Goal: Information Seeking & Learning: Compare options

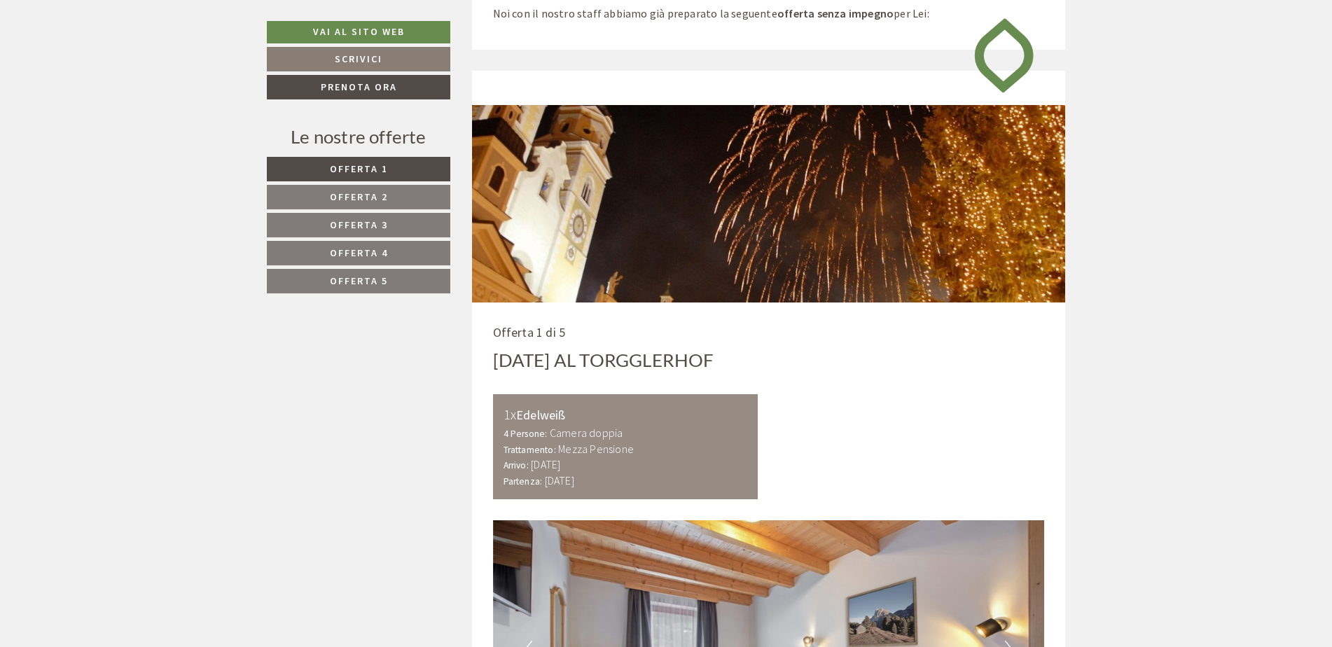
click at [386, 197] on span "Offerta 2" at bounding box center [359, 196] width 58 height 13
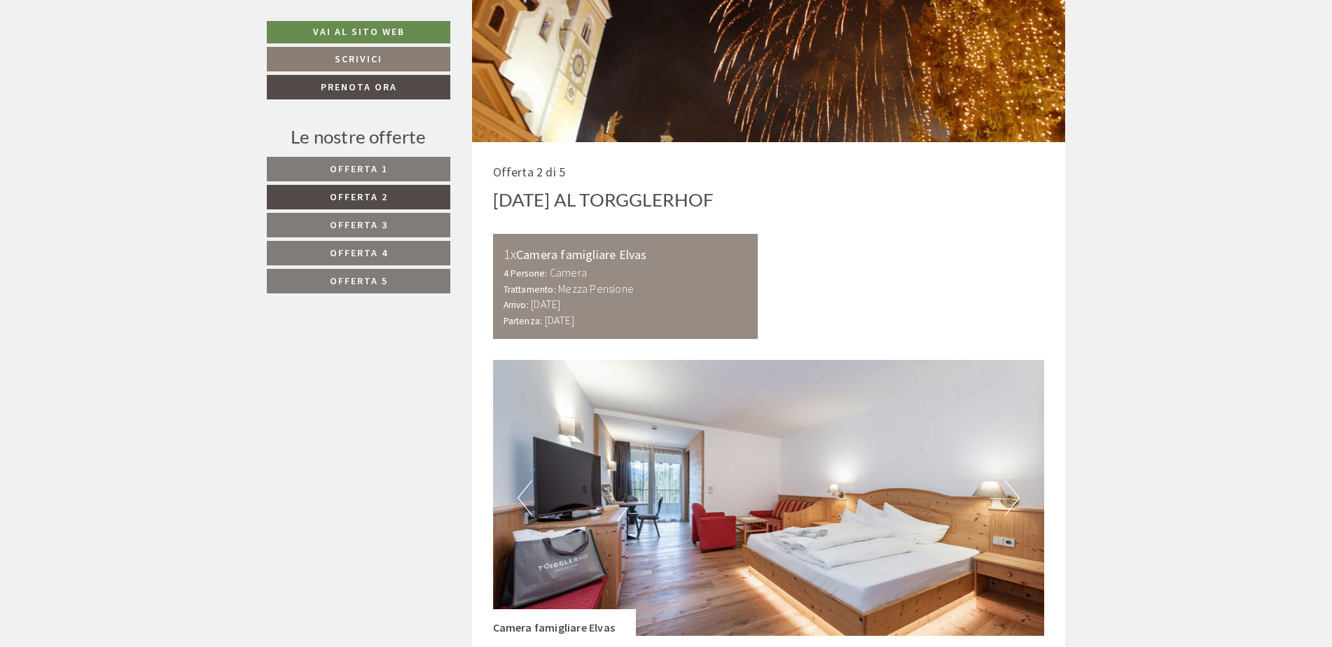
scroll to position [1051, 0]
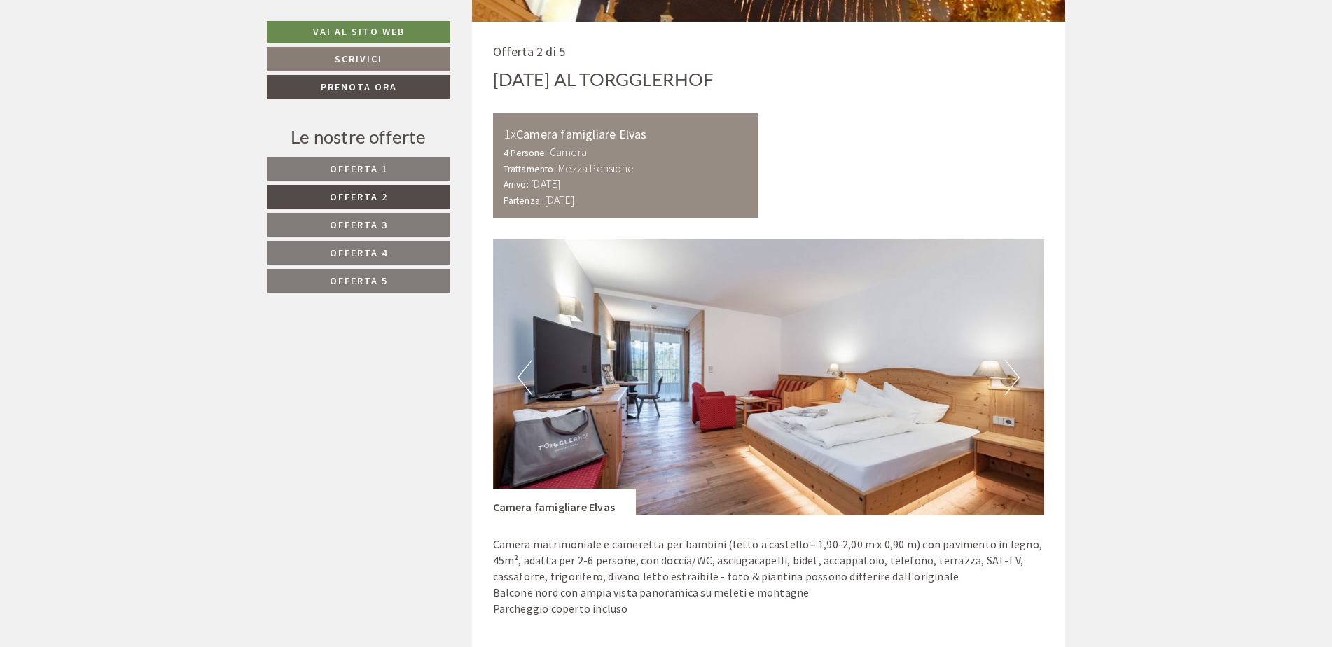
click at [1013, 379] on button "Next" at bounding box center [1012, 377] width 15 height 35
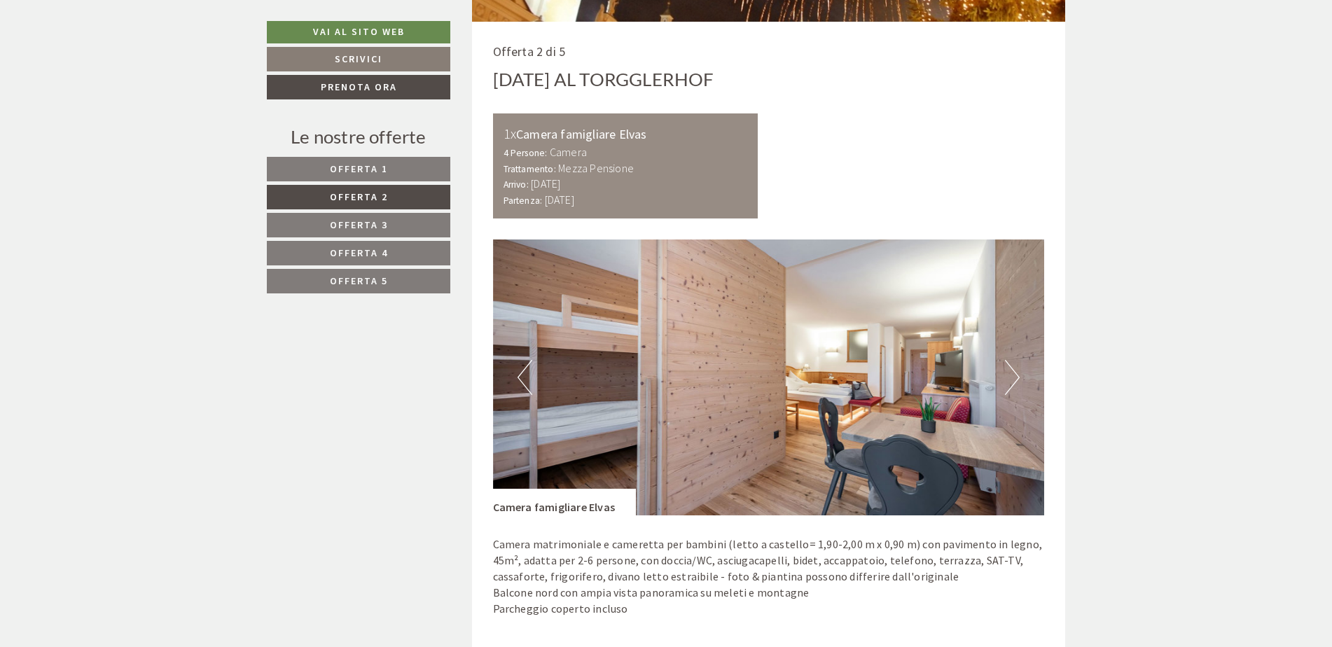
click at [1013, 379] on button "Next" at bounding box center [1012, 377] width 15 height 35
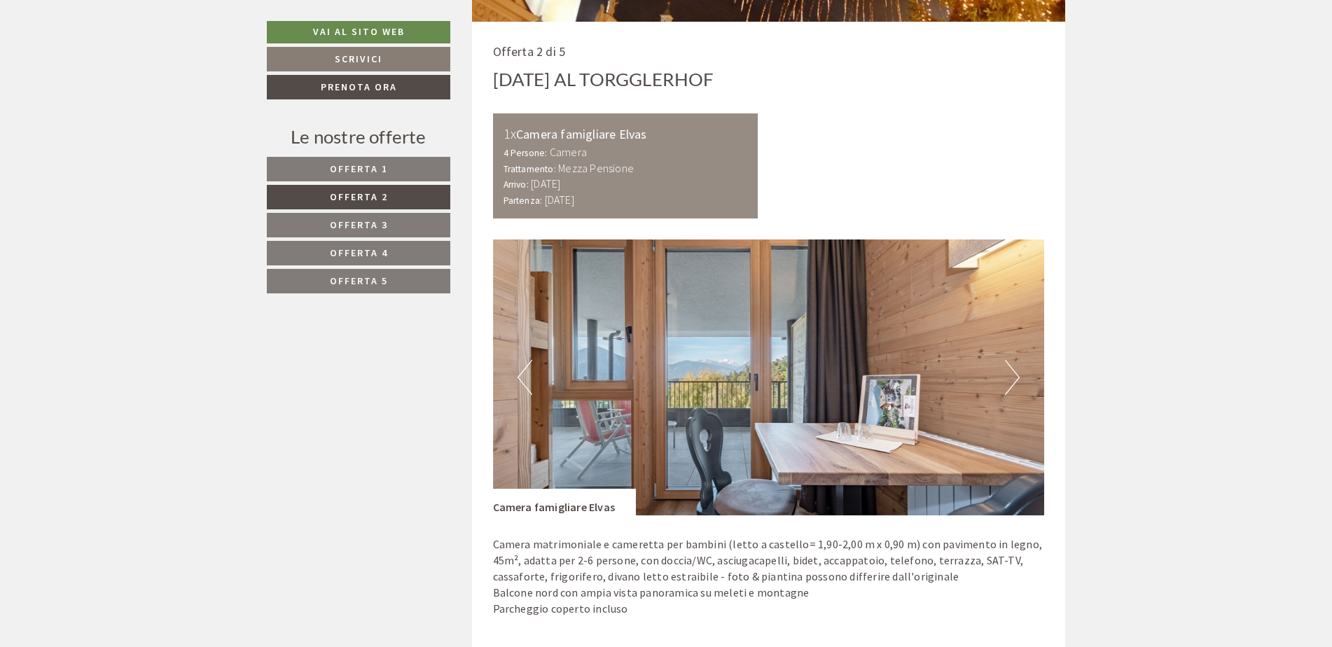
click at [1013, 382] on button "Next" at bounding box center [1012, 377] width 15 height 35
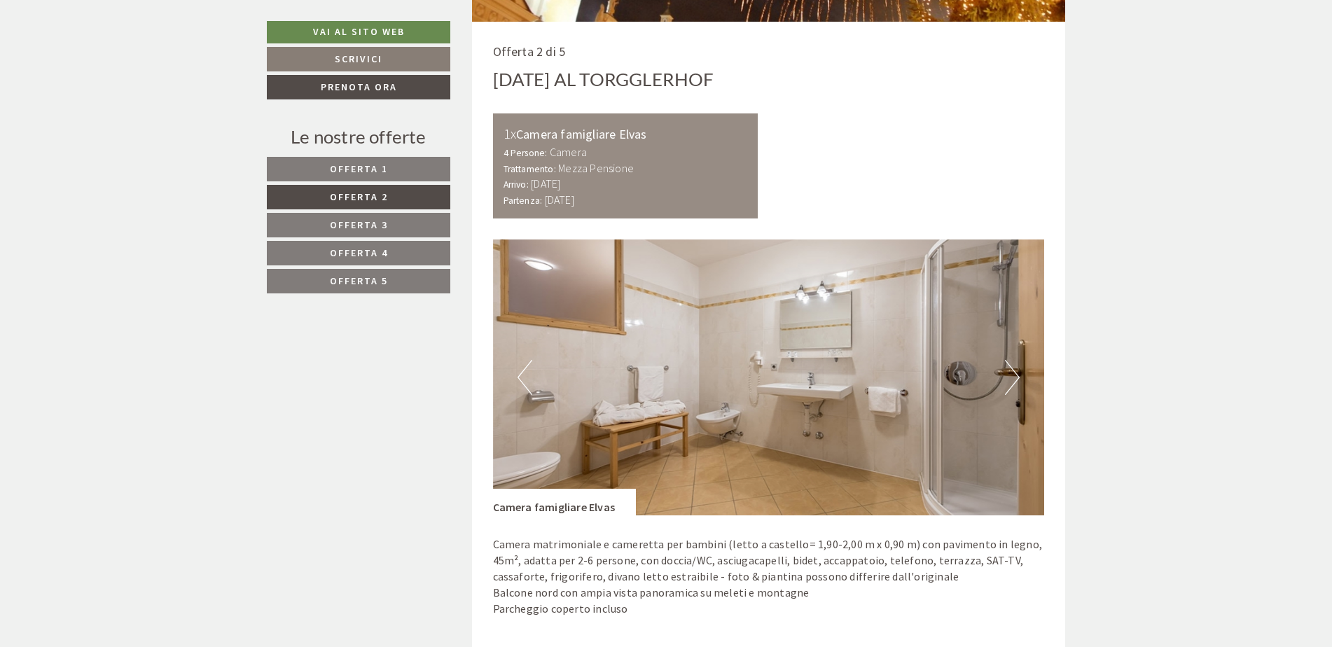
click at [353, 238] on nav "Offerta 1 Offerta 2 Offerta 3 Offerta 4 Offerta 5" at bounding box center [361, 225] width 188 height 137
click at [354, 221] on span "Offerta 3" at bounding box center [359, 225] width 58 height 13
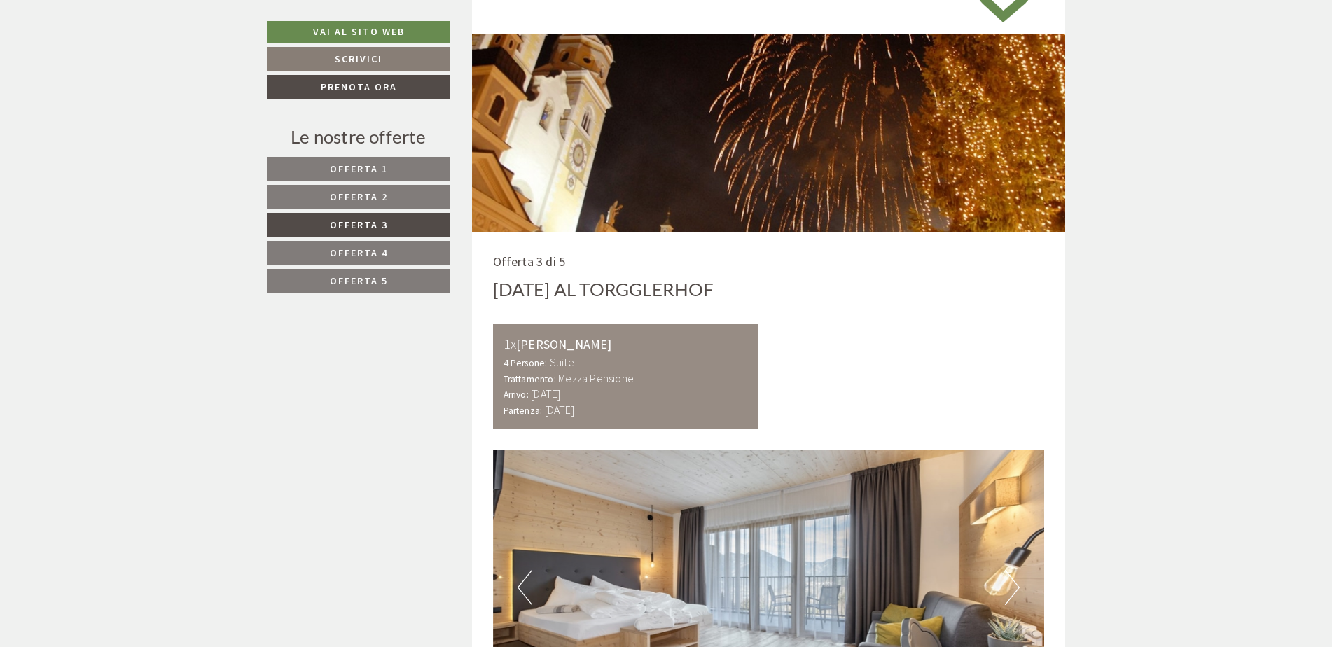
click at [361, 247] on span "Offerta 4" at bounding box center [359, 253] width 58 height 13
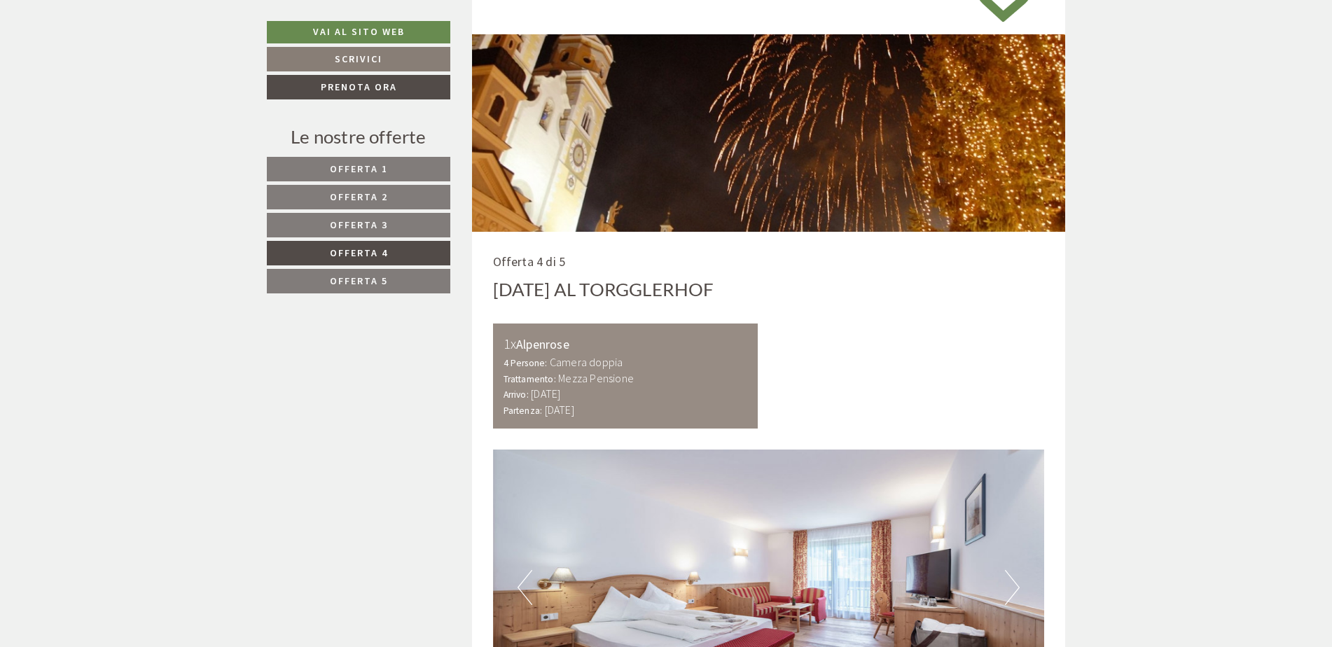
click at [361, 282] on span "Offerta 5" at bounding box center [359, 281] width 58 height 13
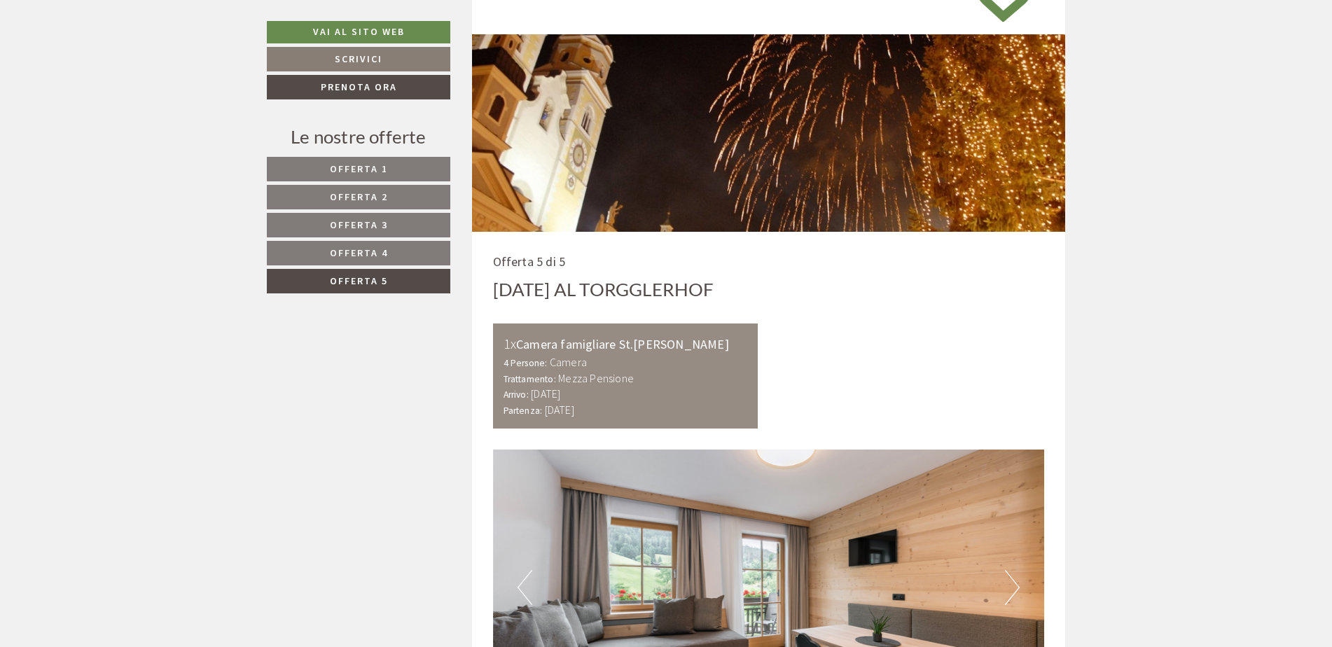
click at [370, 169] on span "Offerta 1" at bounding box center [359, 168] width 58 height 13
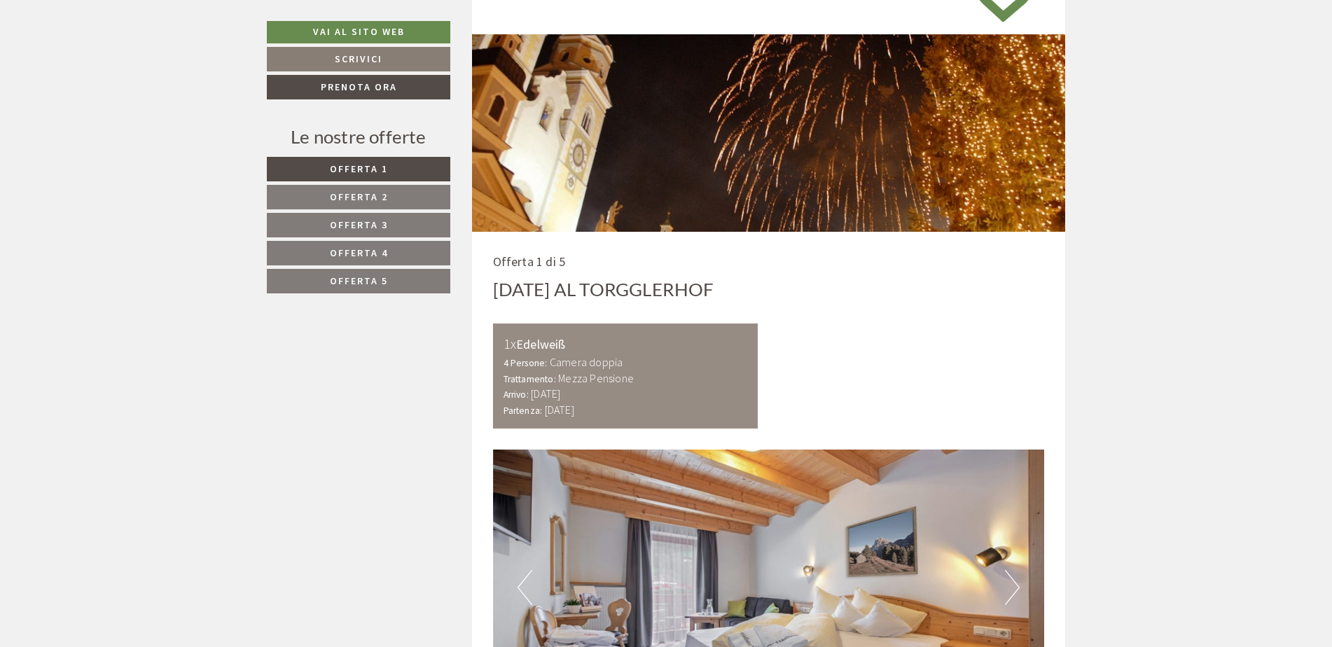
click at [387, 249] on span "Offerta 4" at bounding box center [359, 253] width 58 height 13
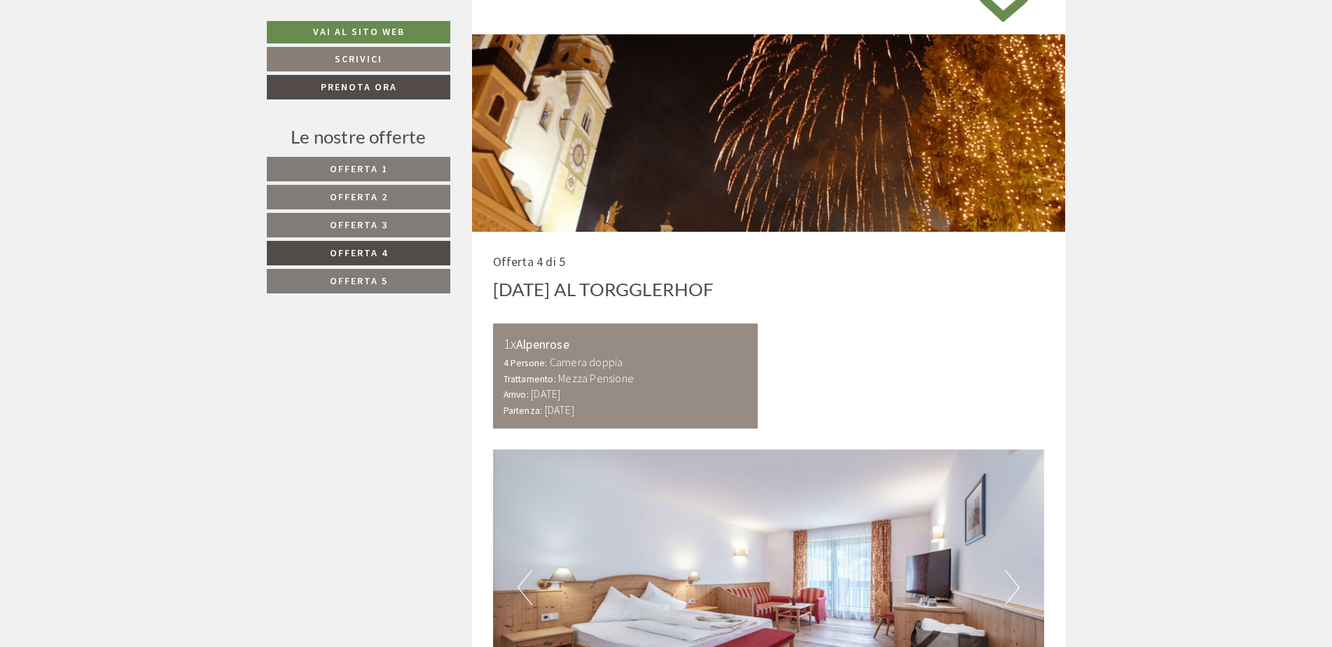
click at [389, 186] on link "Offerta 2" at bounding box center [358, 197] width 183 height 25
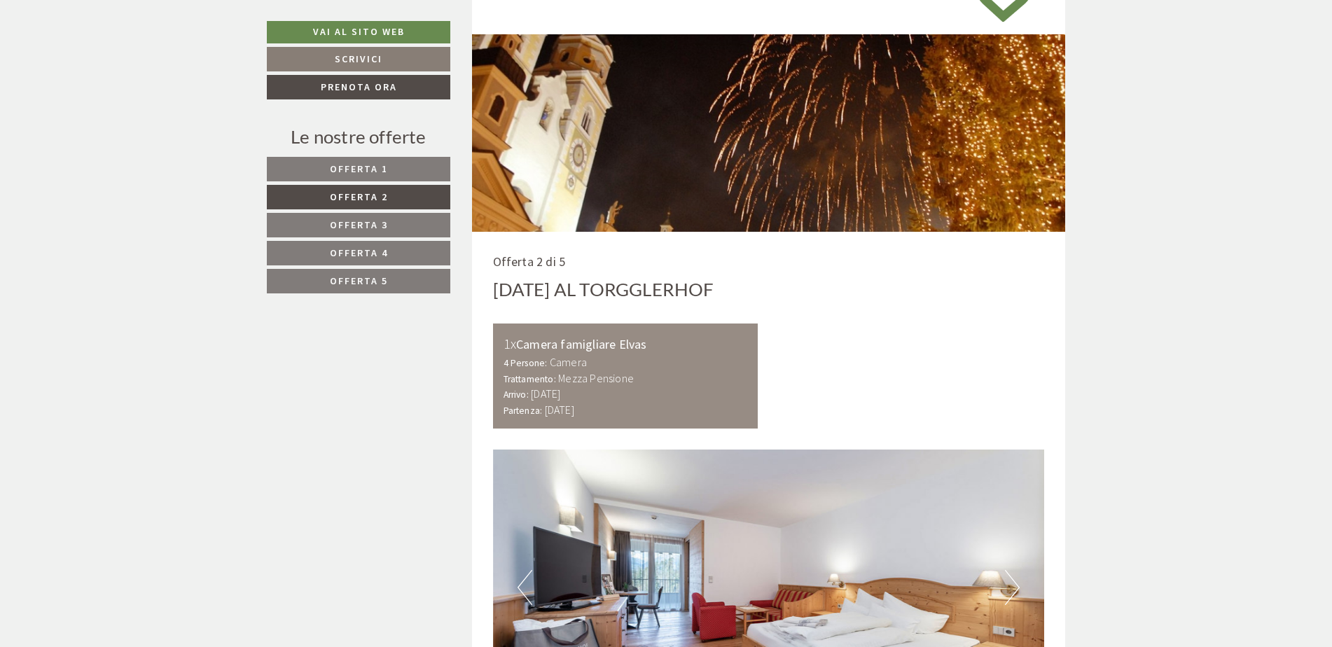
click at [386, 214] on link "Offerta 3" at bounding box center [358, 225] width 183 height 25
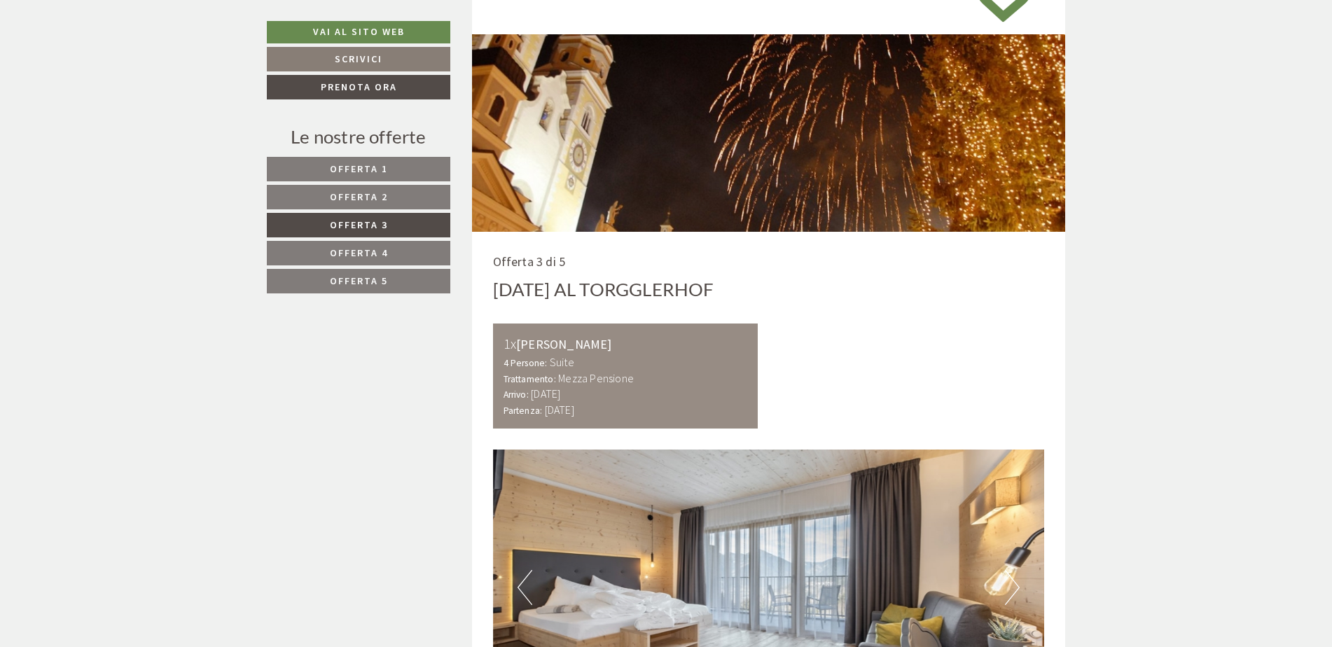
click at [386, 203] on span "Offerta 2" at bounding box center [359, 196] width 58 height 13
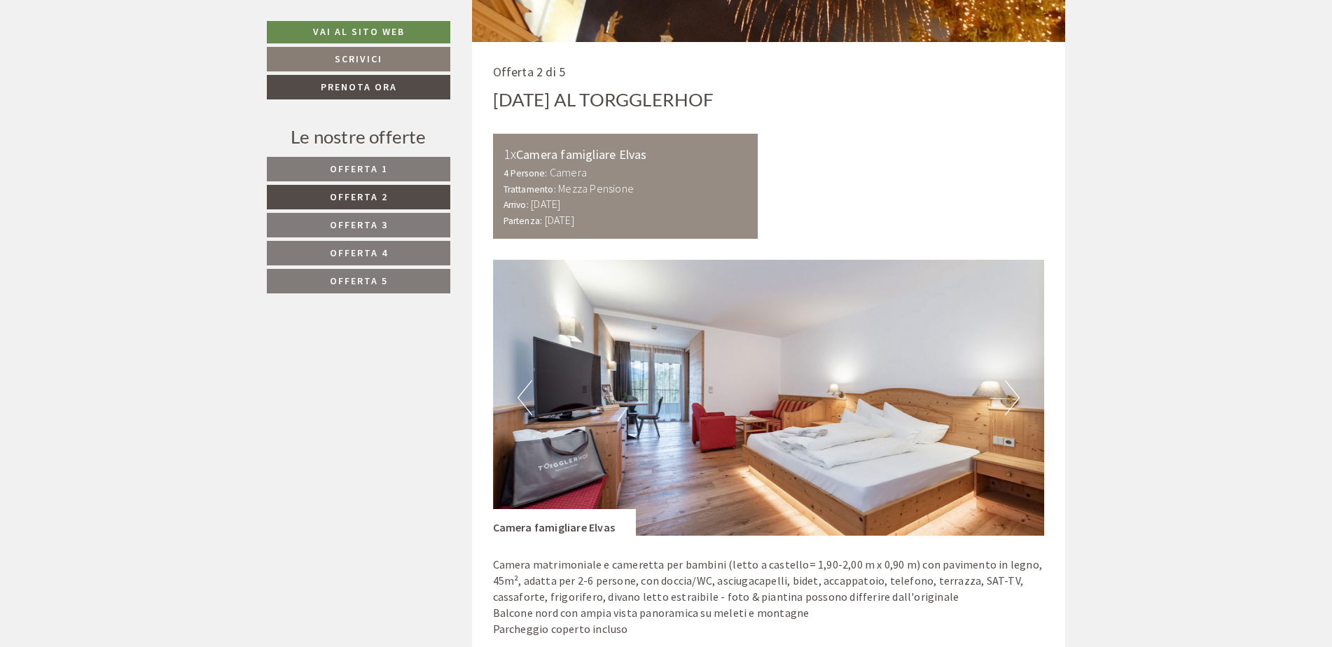
scroll to position [1051, 0]
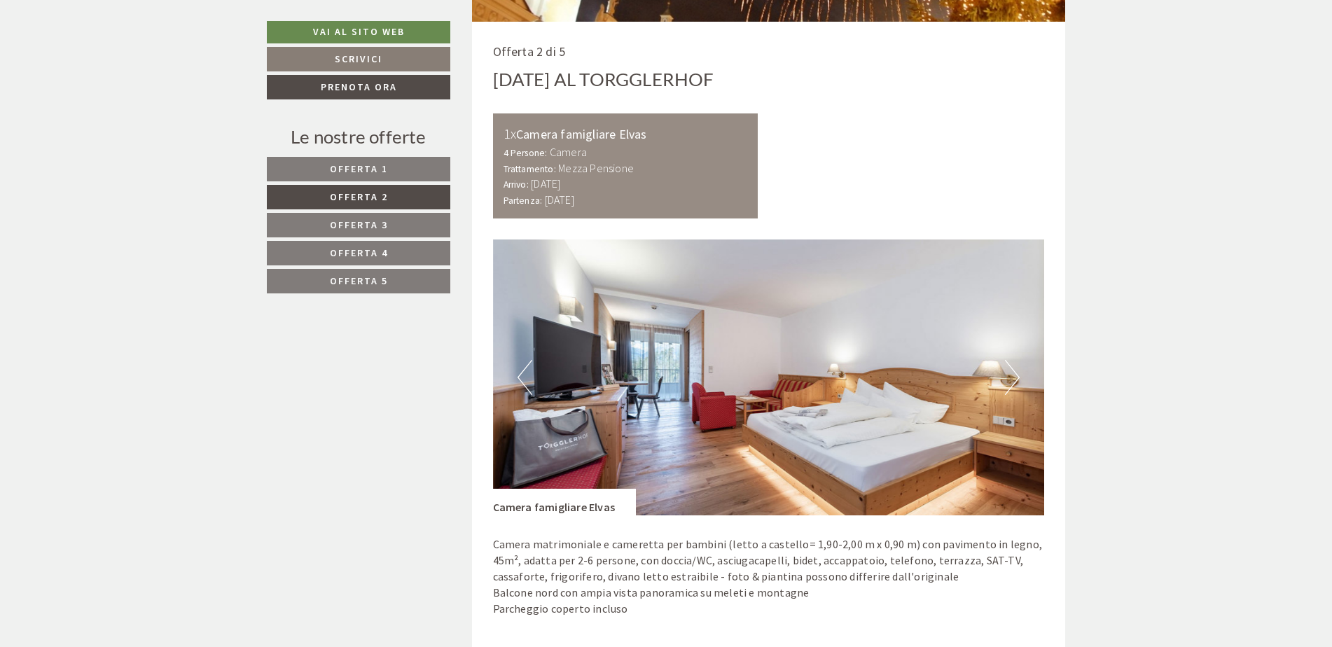
click at [1005, 378] on button "Next" at bounding box center [1012, 377] width 15 height 35
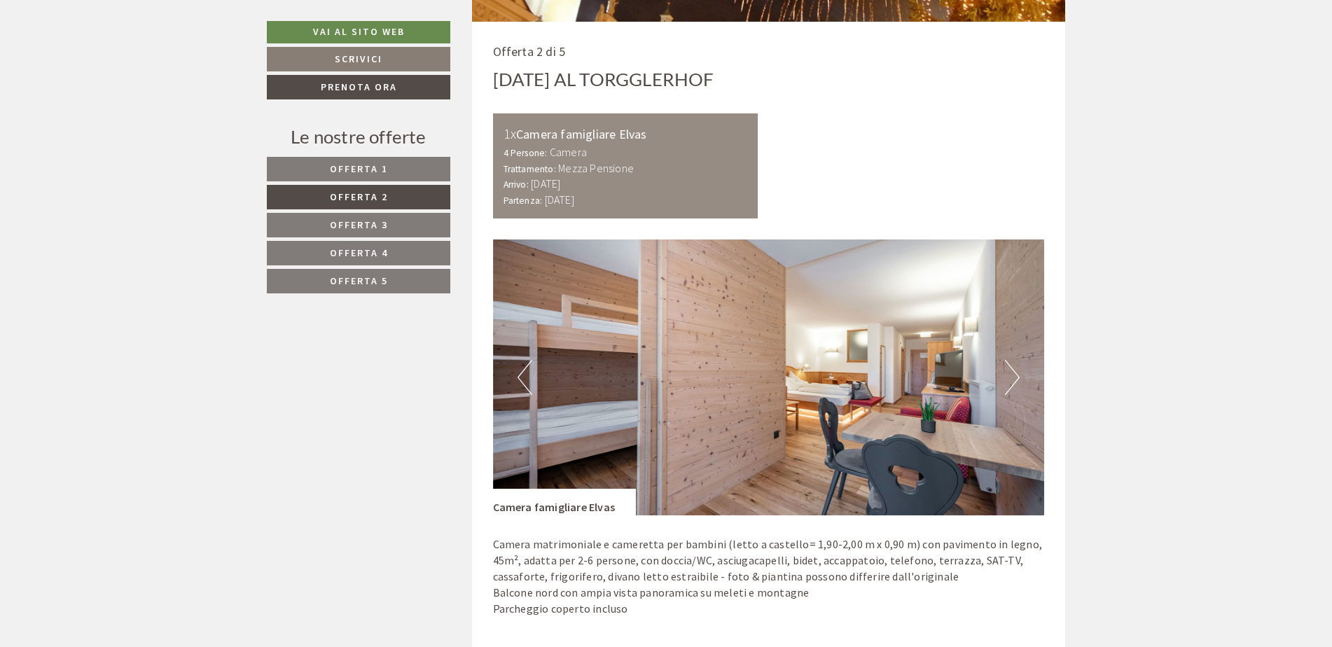
click at [1012, 378] on button "Next" at bounding box center [1012, 377] width 15 height 35
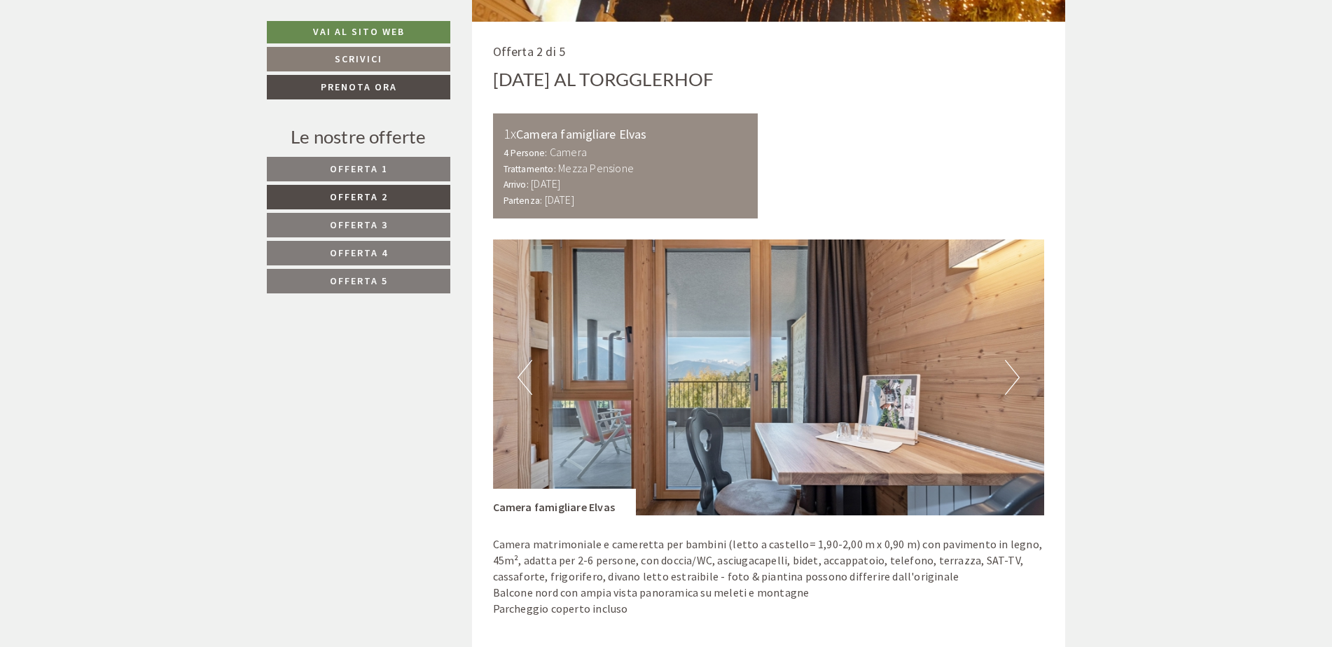
click at [1012, 378] on button "Next" at bounding box center [1012, 377] width 15 height 35
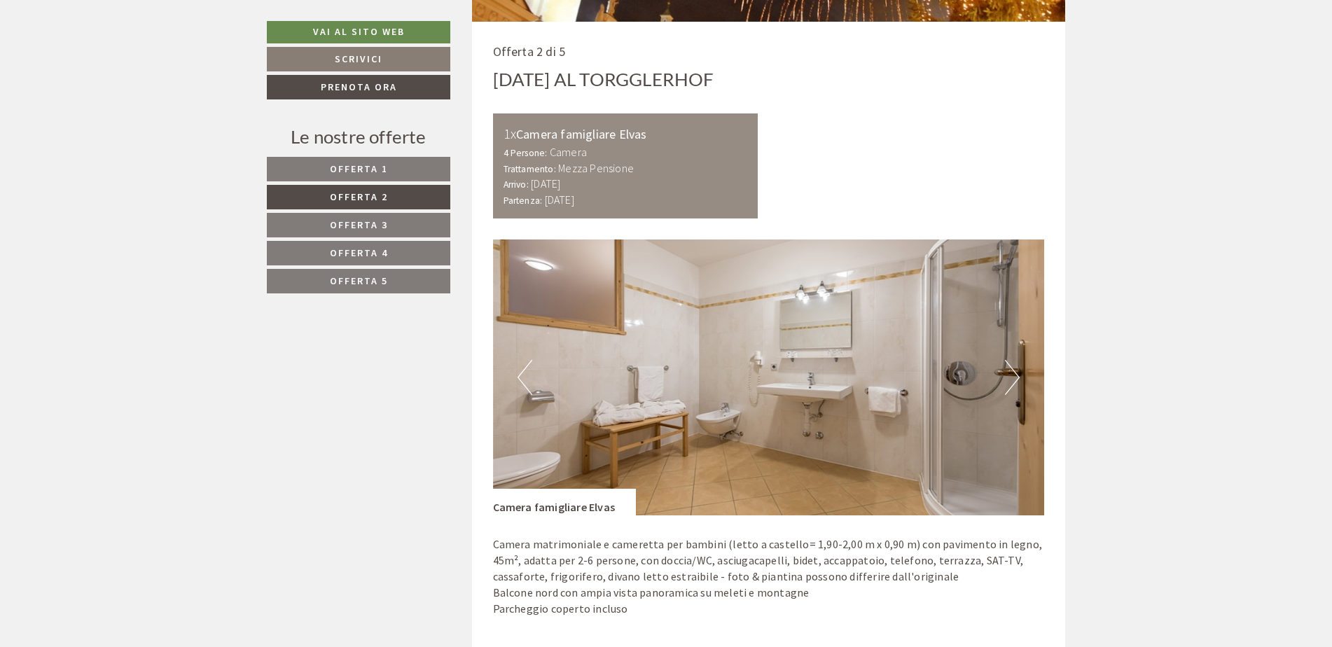
click at [1012, 378] on button "Next" at bounding box center [1012, 377] width 15 height 35
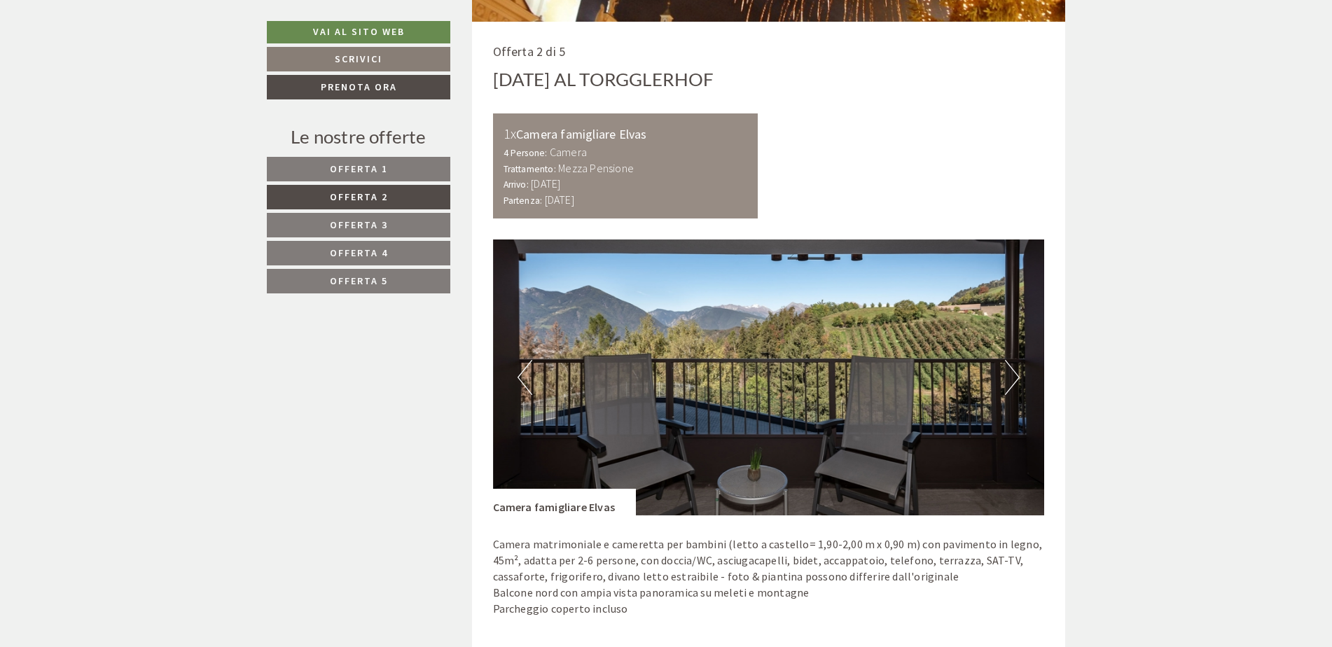
click at [1012, 378] on button "Next" at bounding box center [1012, 377] width 15 height 35
click at [1012, 377] on button "Next" at bounding box center [1012, 377] width 15 height 35
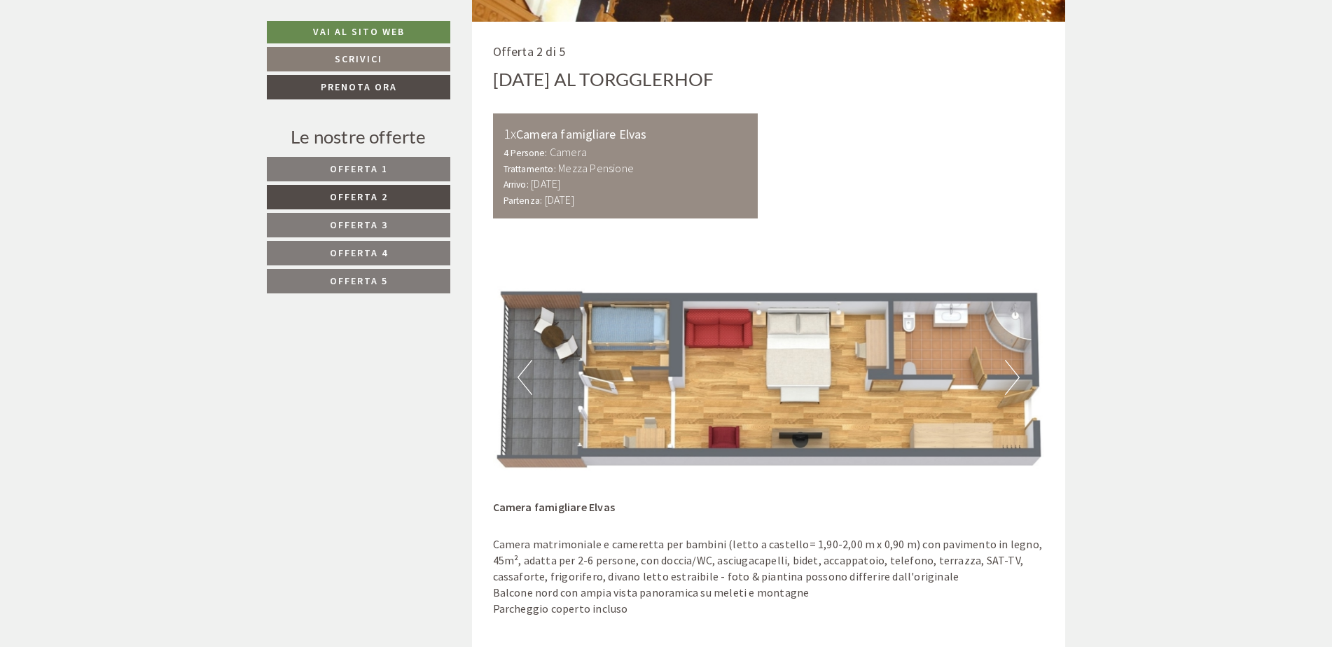
click at [1013, 375] on button "Next" at bounding box center [1012, 377] width 15 height 35
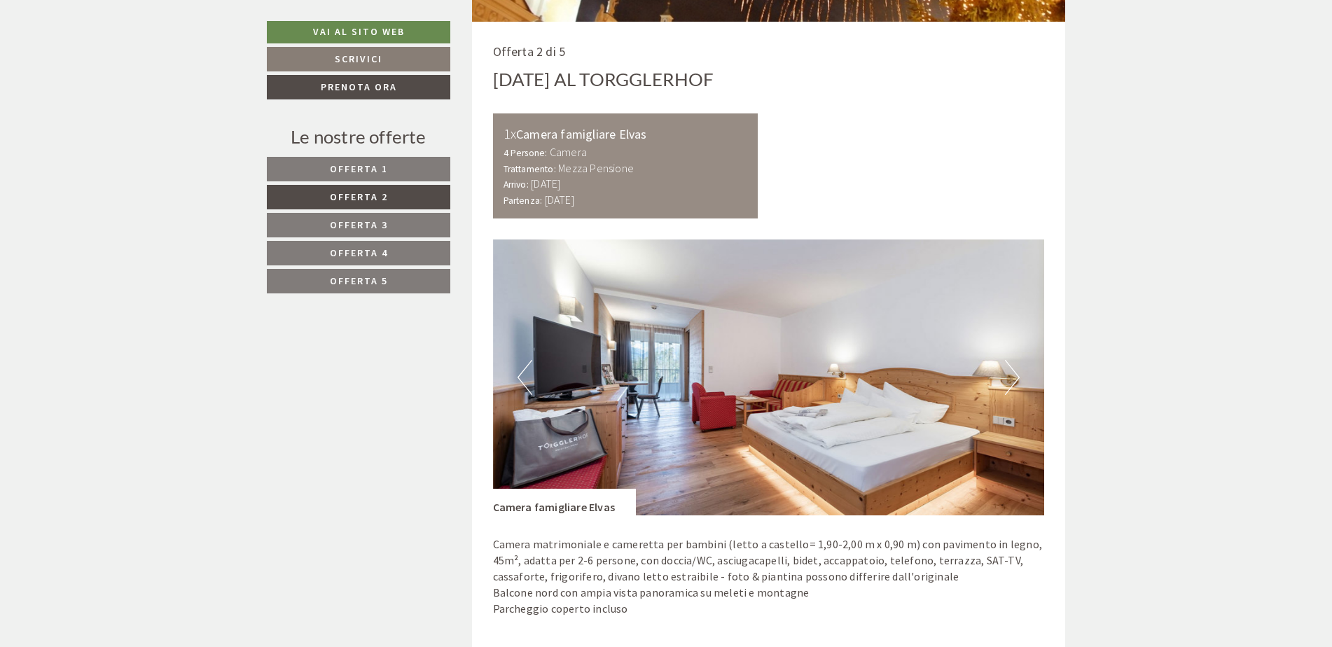
click at [1013, 375] on button "Next" at bounding box center [1012, 377] width 15 height 35
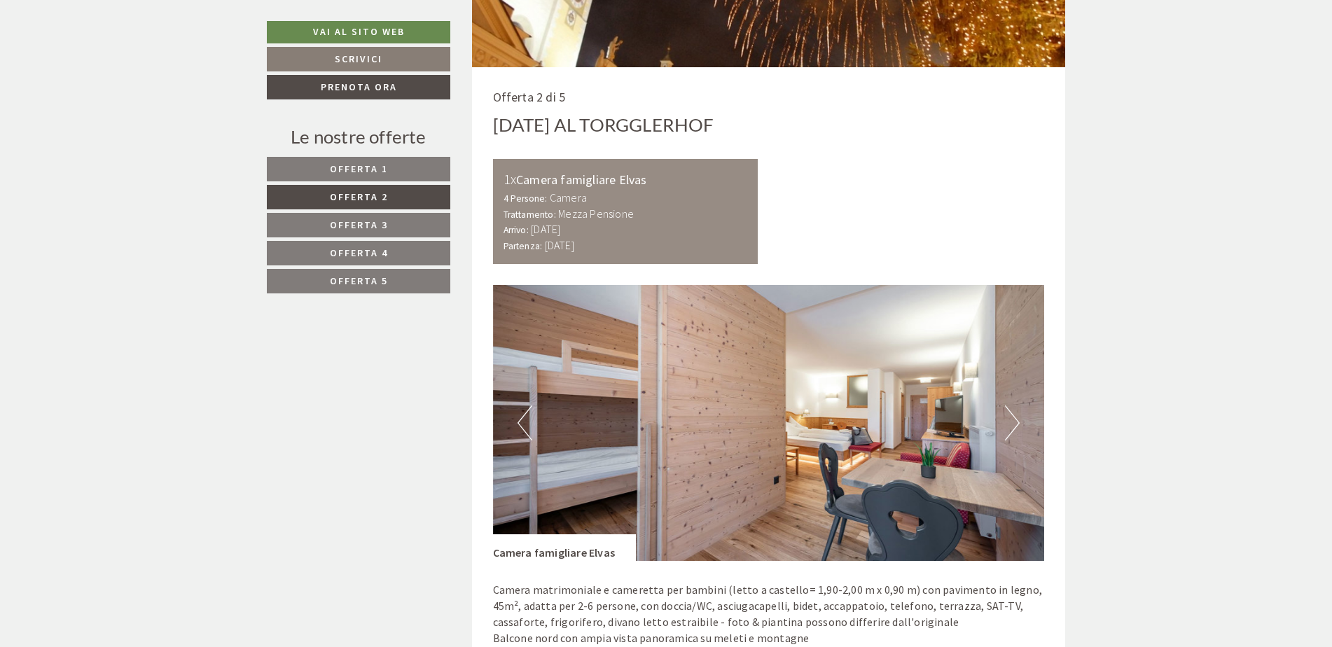
scroll to position [981, 0]
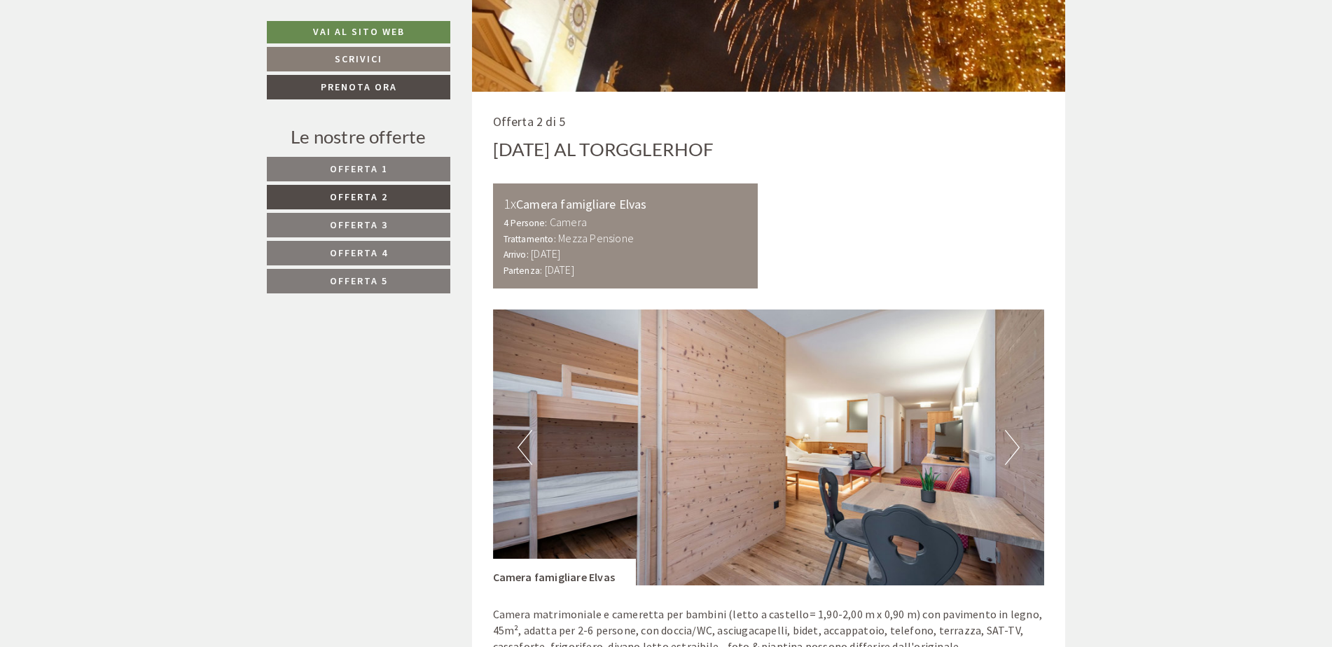
click at [1014, 442] on button "Next" at bounding box center [1012, 447] width 15 height 35
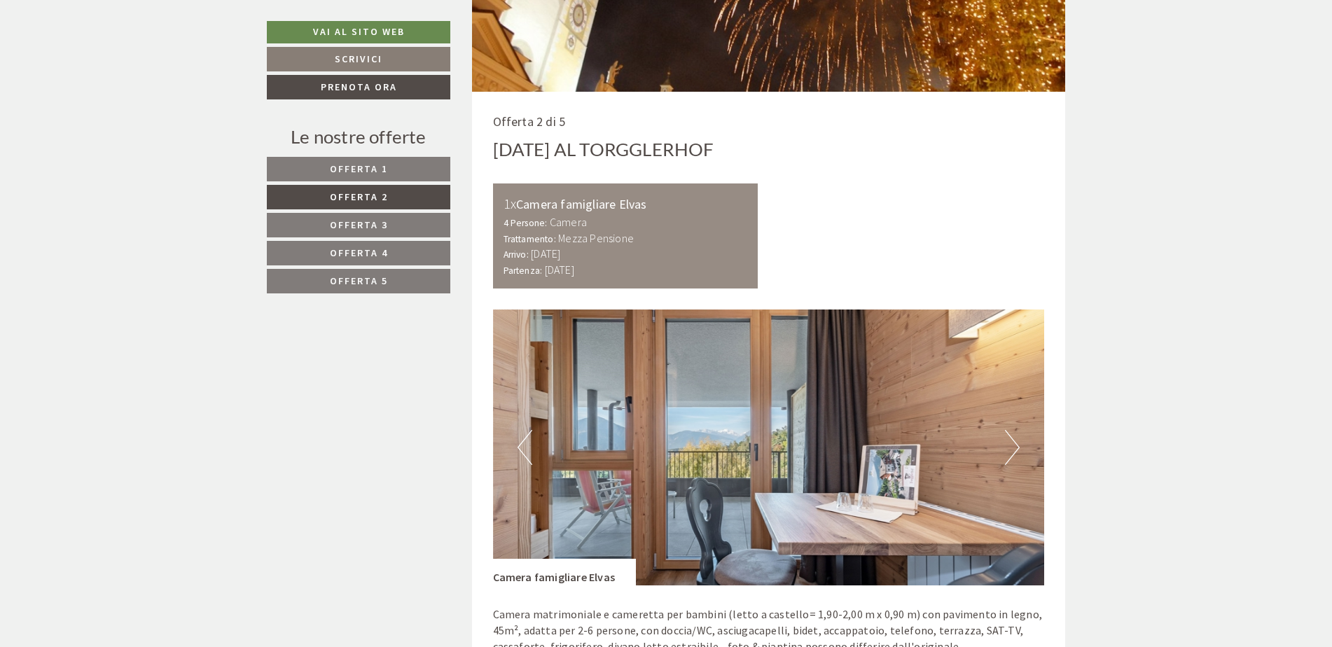
click at [1014, 442] on button "Next" at bounding box center [1012, 447] width 15 height 35
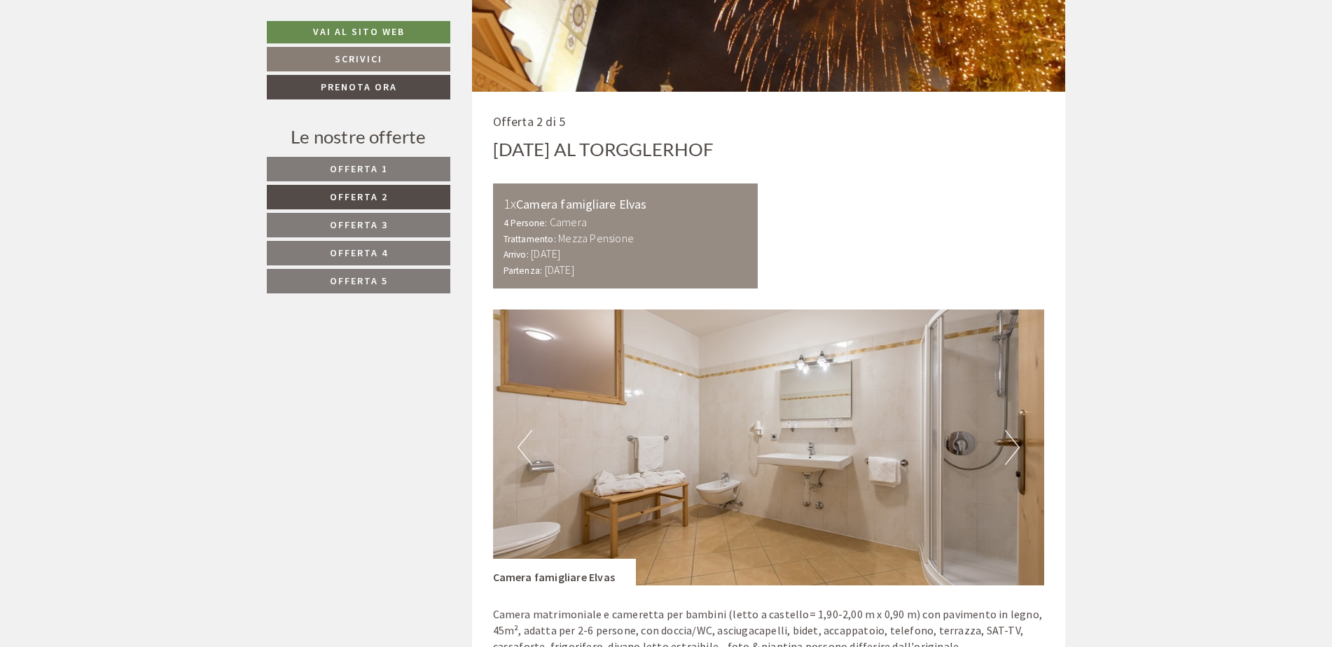
click at [1014, 442] on button "Next" at bounding box center [1012, 447] width 15 height 35
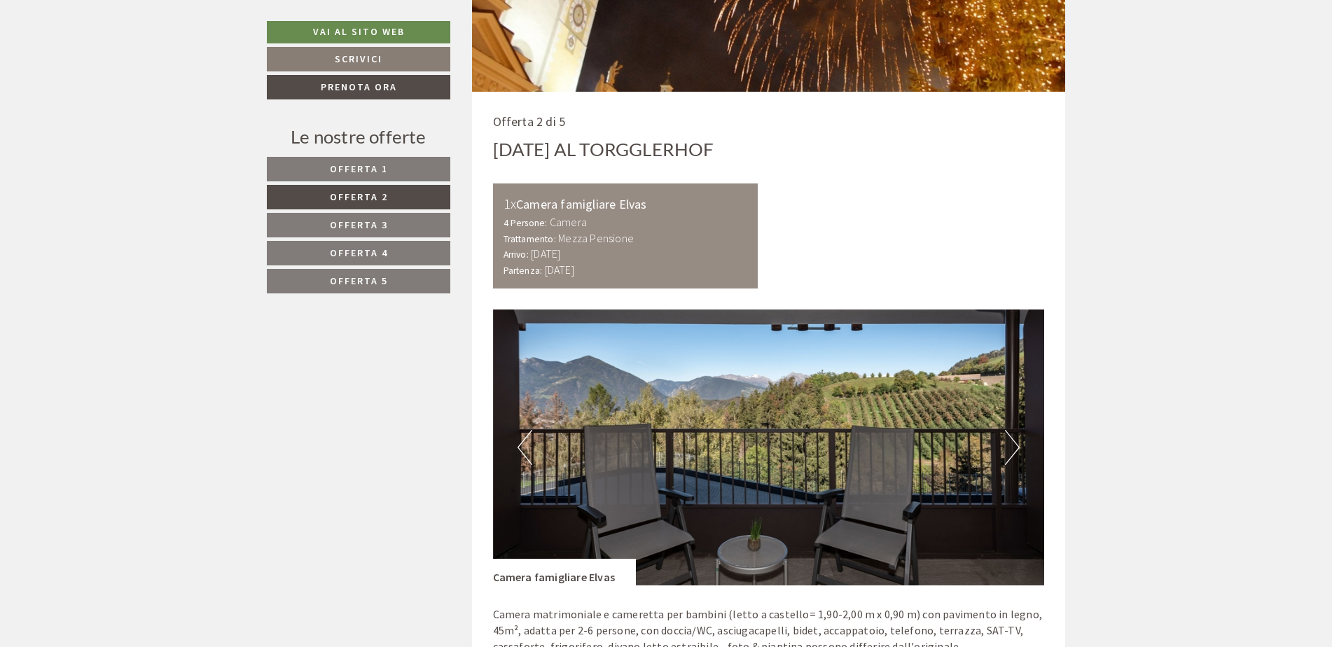
click at [1014, 442] on button "Next" at bounding box center [1012, 447] width 15 height 35
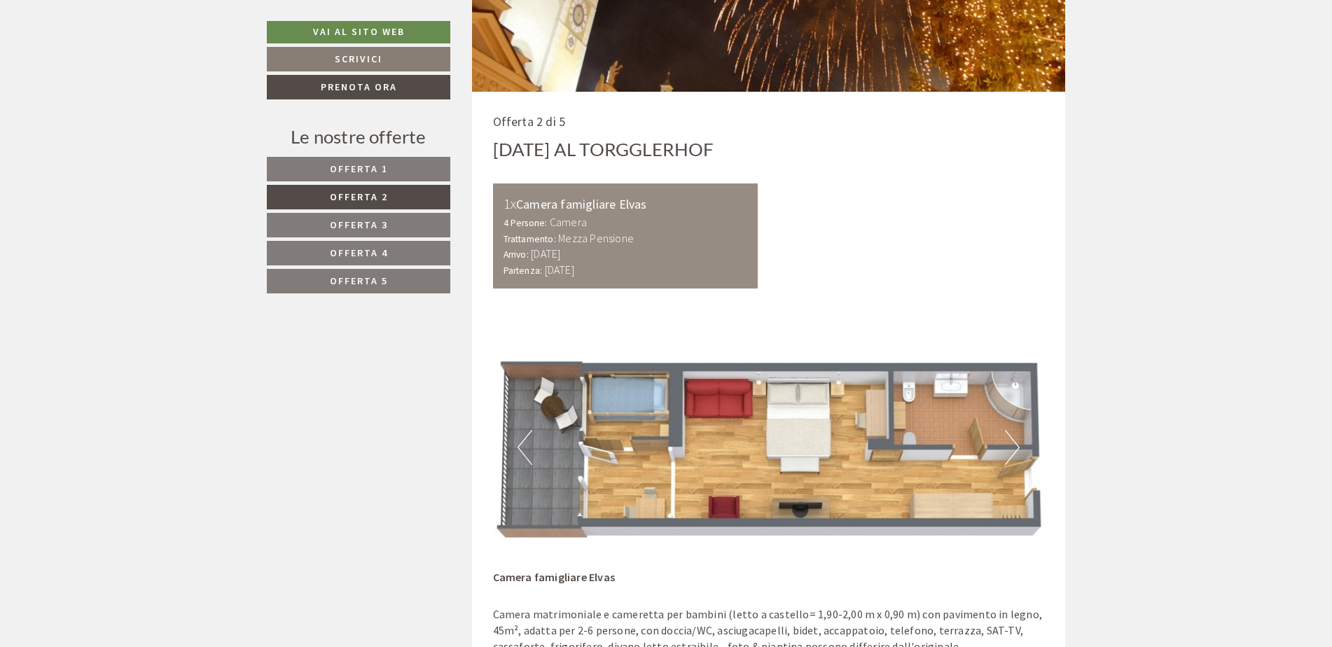
click at [1013, 437] on button "Next" at bounding box center [1012, 447] width 15 height 35
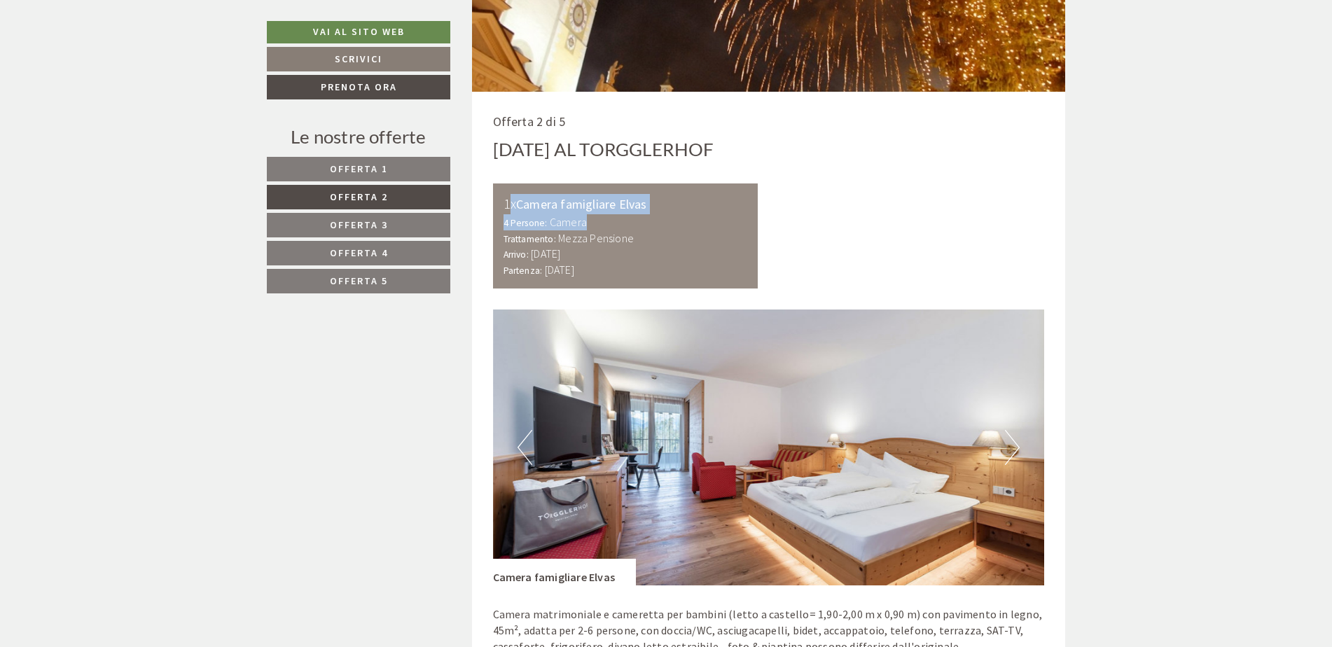
drag, startPoint x: 508, startPoint y: 207, endPoint x: 677, endPoint y: 218, distance: 169.2
click at [677, 218] on div "1x Camera famigliare Elvas 4 Persone: Camera Trattamento: Mezza Pensione Arrivo…" at bounding box center [625, 235] width 265 height 105
click at [679, 219] on div "4 Persone: Camera Trattamento: Mezza Pensione" at bounding box center [626, 230] width 244 height 32
drag, startPoint x: 676, startPoint y: 205, endPoint x: 716, endPoint y: 281, distance: 86.5
click at [716, 281] on div "1x Camera famigliare Elvas 4 Persone: Camera Trattamento: Mezza Pensione Arrivo…" at bounding box center [625, 235] width 265 height 105
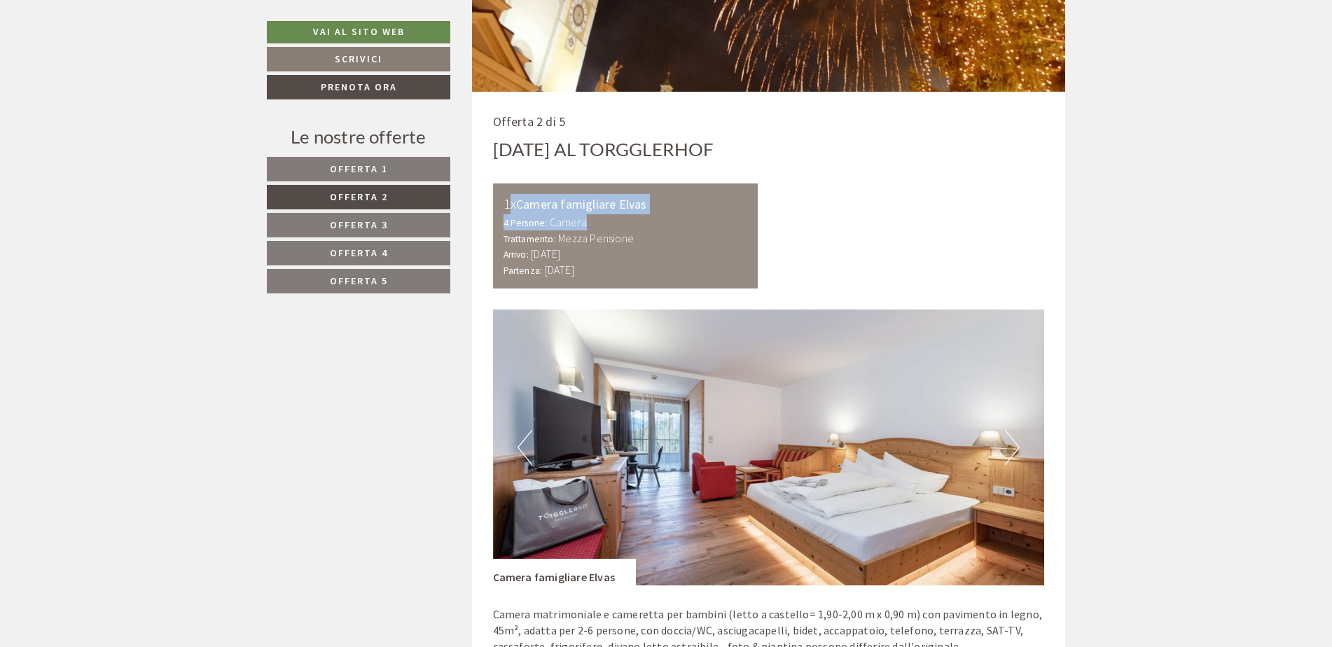
drag, startPoint x: 716, startPoint y: 281, endPoint x: 709, endPoint y: 287, distance: 9.4
click at [712, 287] on div "1x Camera famigliare Elvas 4 Persone: Camera Trattamento: Mezza Pensione Arrivo…" at bounding box center [625, 235] width 265 height 105
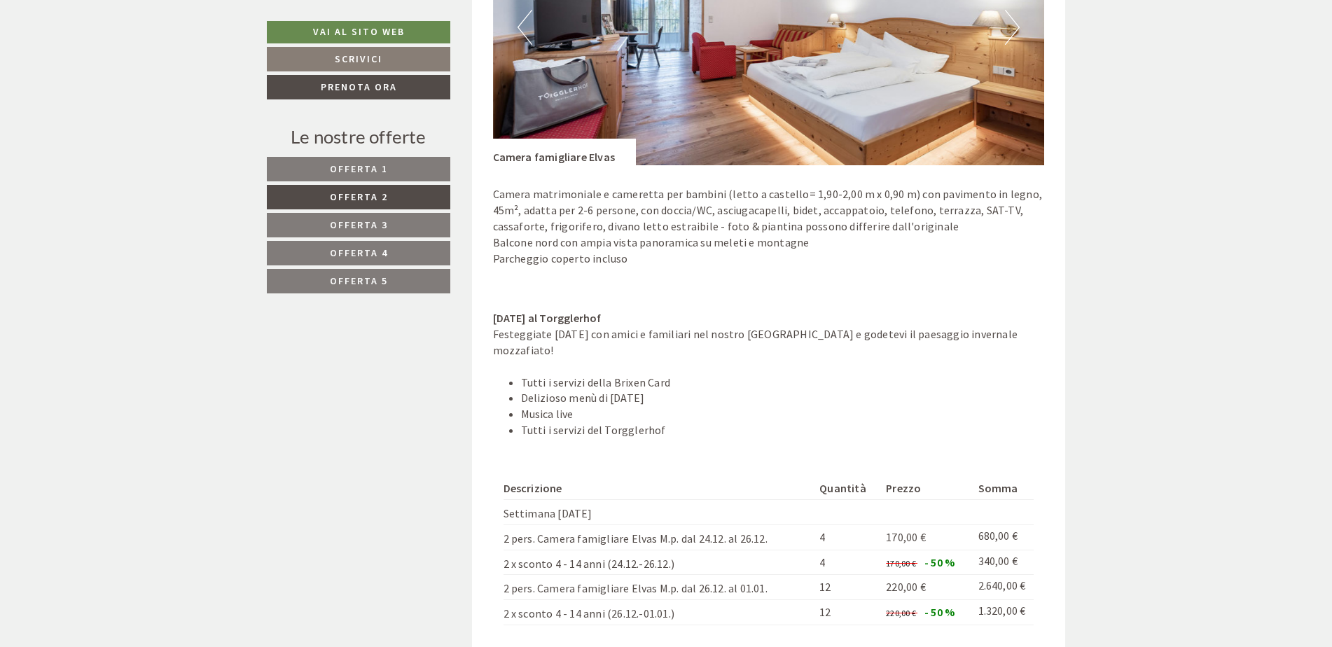
scroll to position [1471, 0]
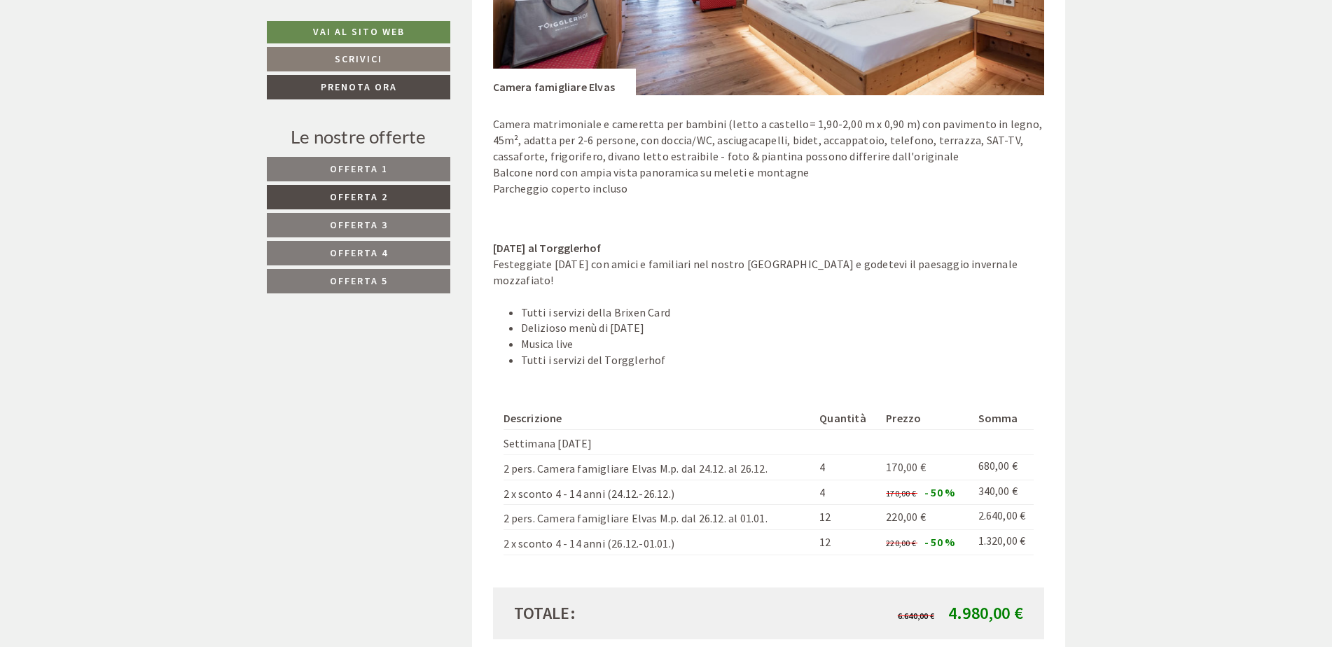
drag, startPoint x: 500, startPoint y: 495, endPoint x: 966, endPoint y: 490, distance: 466.5
click at [966, 490] on div "Descrizione Quantità Prezzo Somma Settimana capodanno 2 pers. Camera famigliare…" at bounding box center [769, 481] width 552 height 212
drag, startPoint x: 966, startPoint y: 490, endPoint x: 1004, endPoint y: 499, distance: 38.1
click at [997, 499] on td "340,00 €" at bounding box center [1004, 492] width 62 height 25
drag, startPoint x: 1027, startPoint y: 494, endPoint x: 505, endPoint y: 501, distance: 521.8
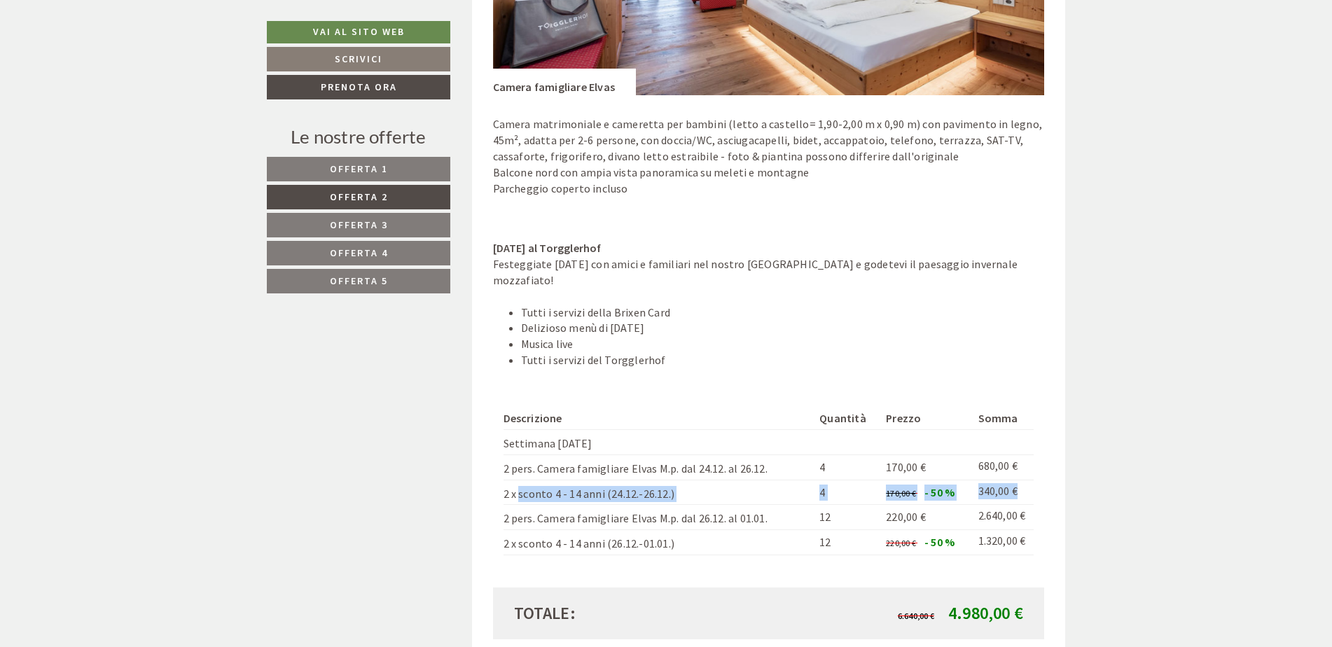
click at [505, 501] on tr "2 x sconto 4 - 14 anni (24.12.-26.12.) 4 170,00 € - 50 % 340,00 €" at bounding box center [769, 492] width 531 height 25
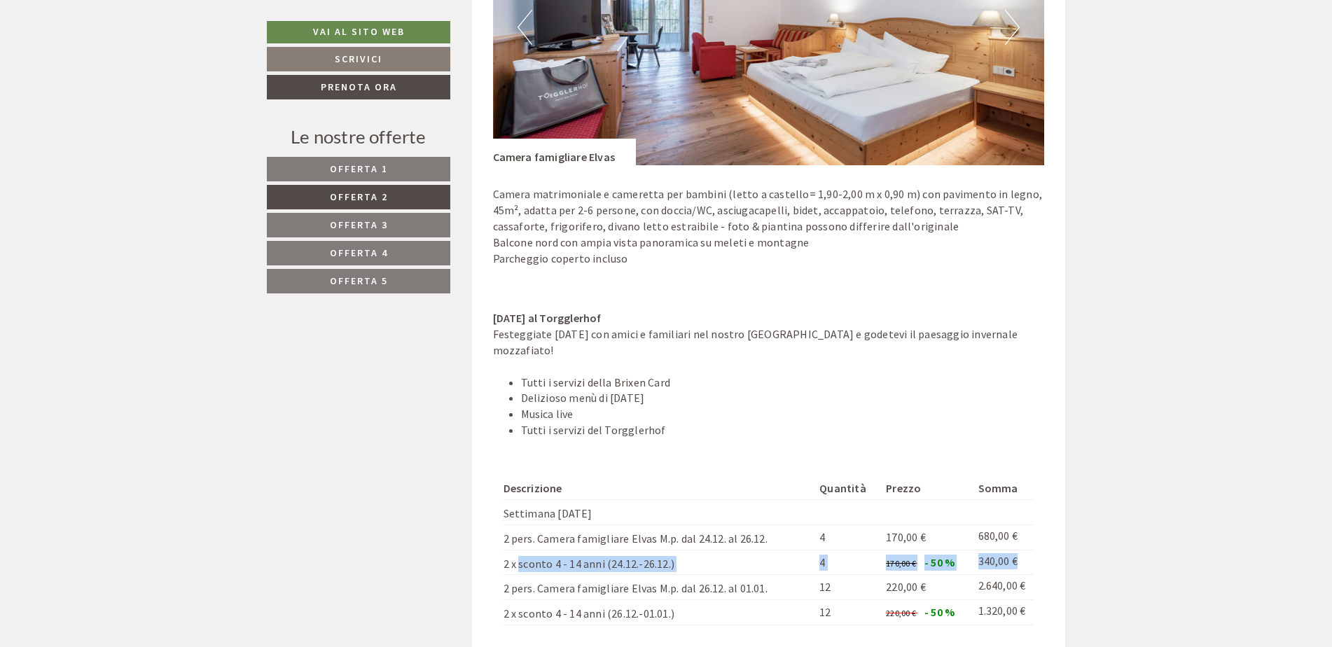
click at [407, 219] on link "Offerta 3" at bounding box center [358, 225] width 183 height 25
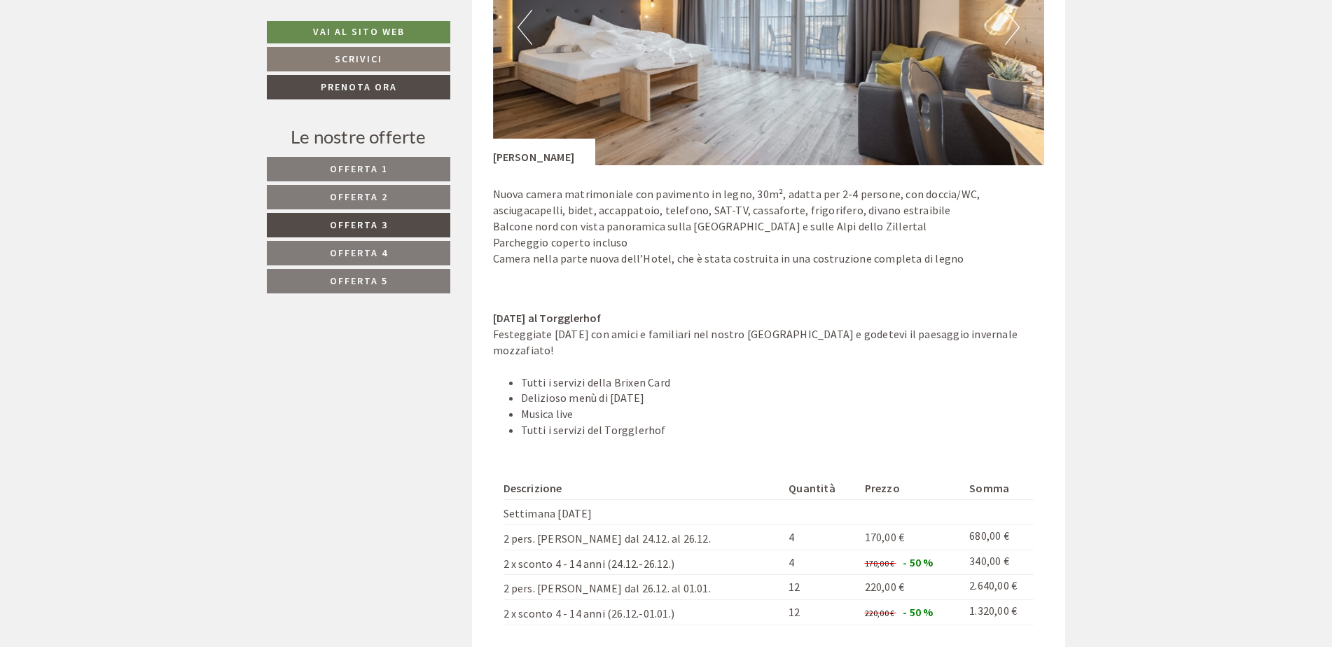
scroll to position [841, 0]
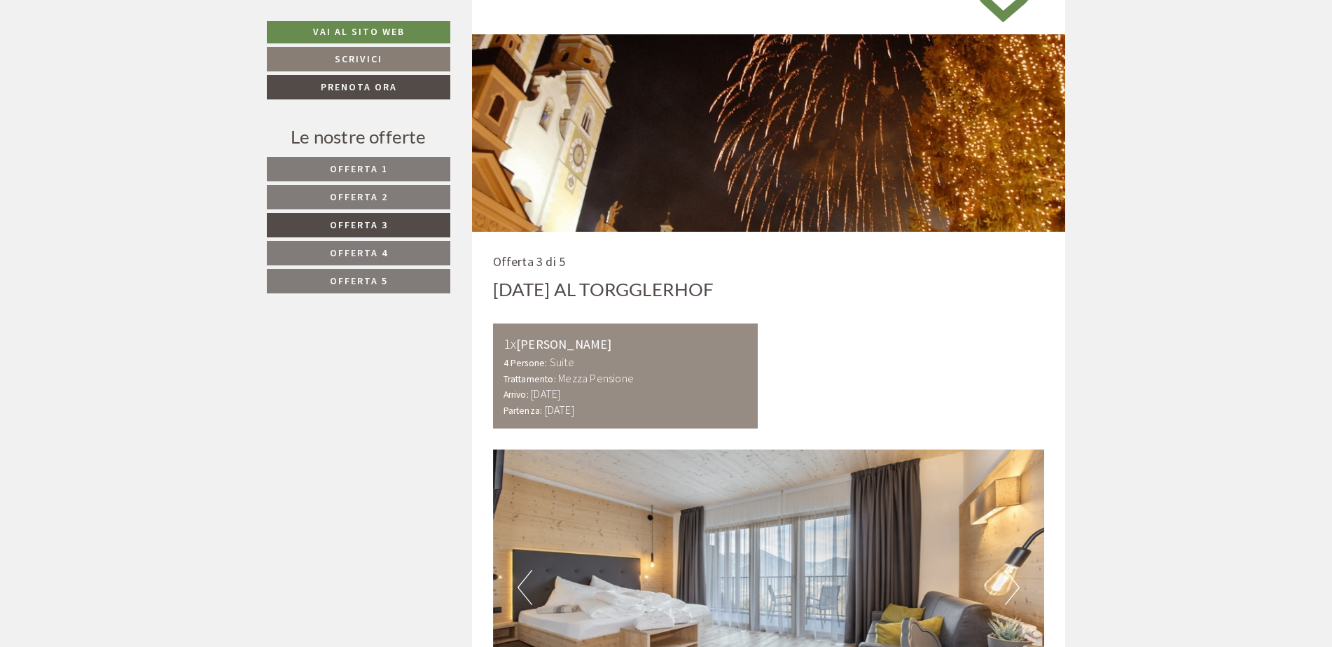
click at [404, 202] on link "Offerta 2" at bounding box center [358, 197] width 183 height 25
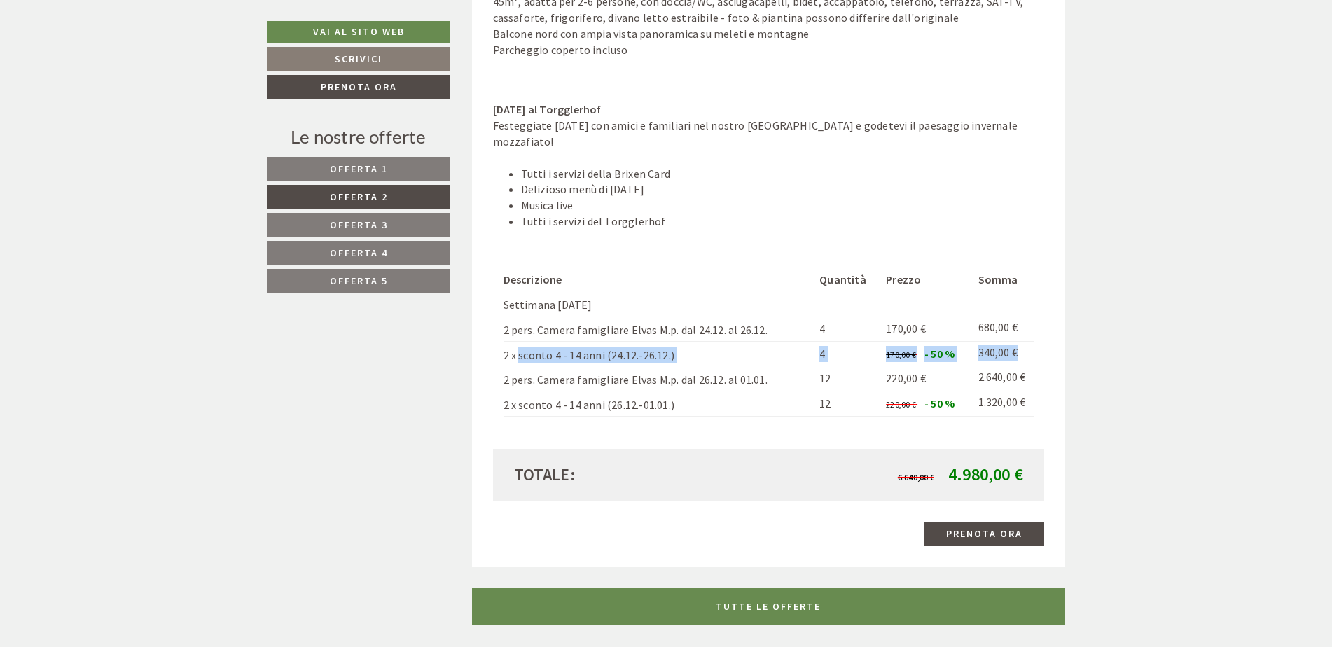
scroll to position [1612, 0]
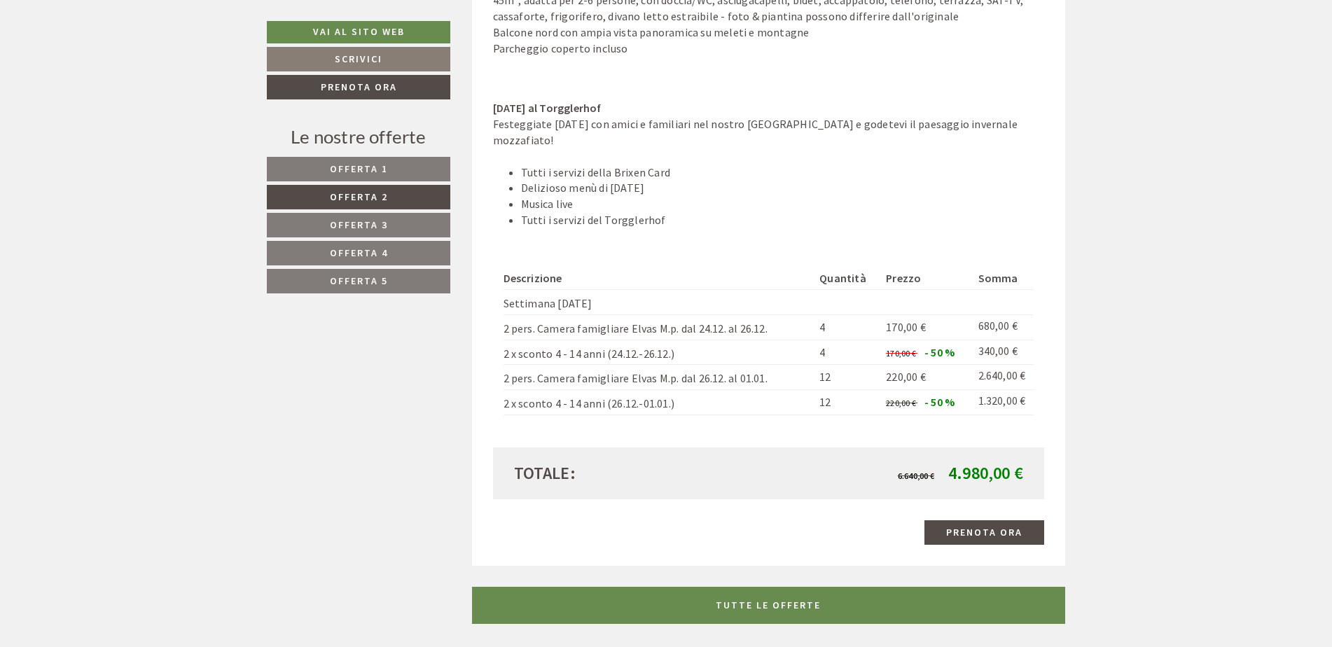
click at [931, 438] on div "Descrizione Quantità Prezzo Somma Settimana capodanno 2 pers. Camera famigliare…" at bounding box center [769, 341] width 552 height 212
drag, startPoint x: 934, startPoint y: 467, endPoint x: 992, endPoint y: 503, distance: 68.2
click at [992, 503] on div "Offerta 2 di 5 Capodanno al Torgglerhof 1x Camera famigliare Elvas 4 Persone: C…" at bounding box center [769, 13] width 594 height 1104
click at [913, 452] on div "Totale: 6.640,00 € 4.980,00 €" at bounding box center [769, 474] width 552 height 52
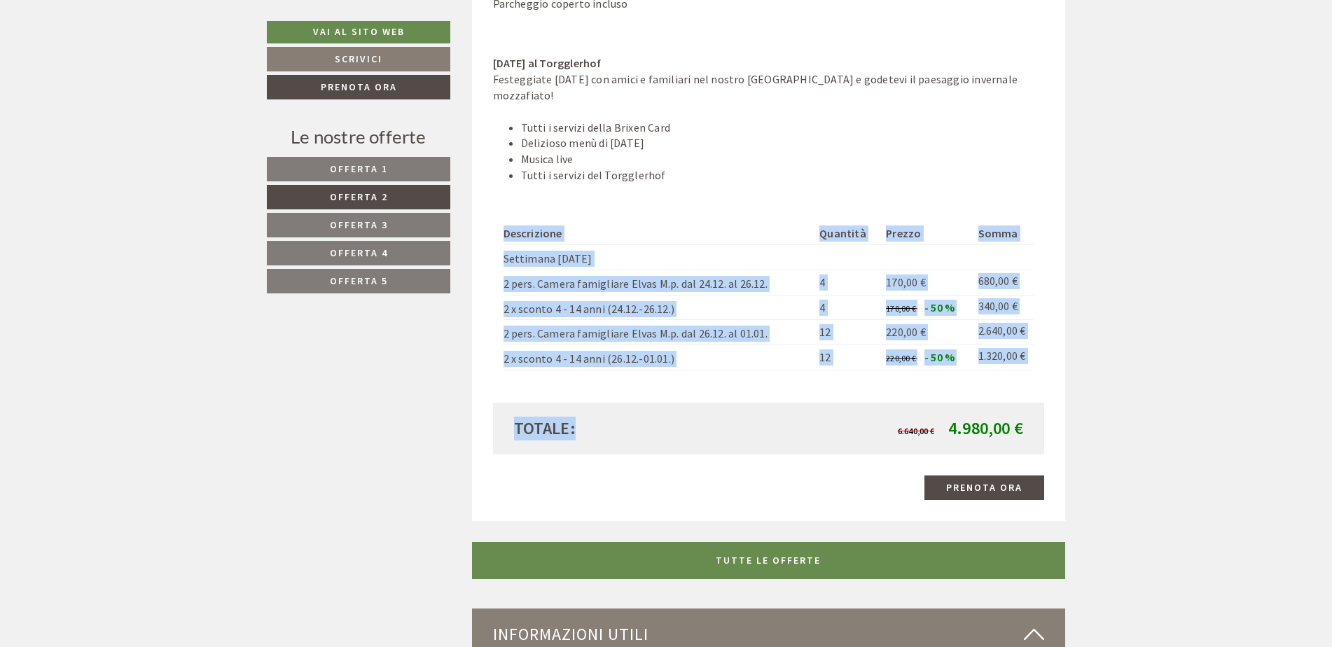
scroll to position [1682, 0]
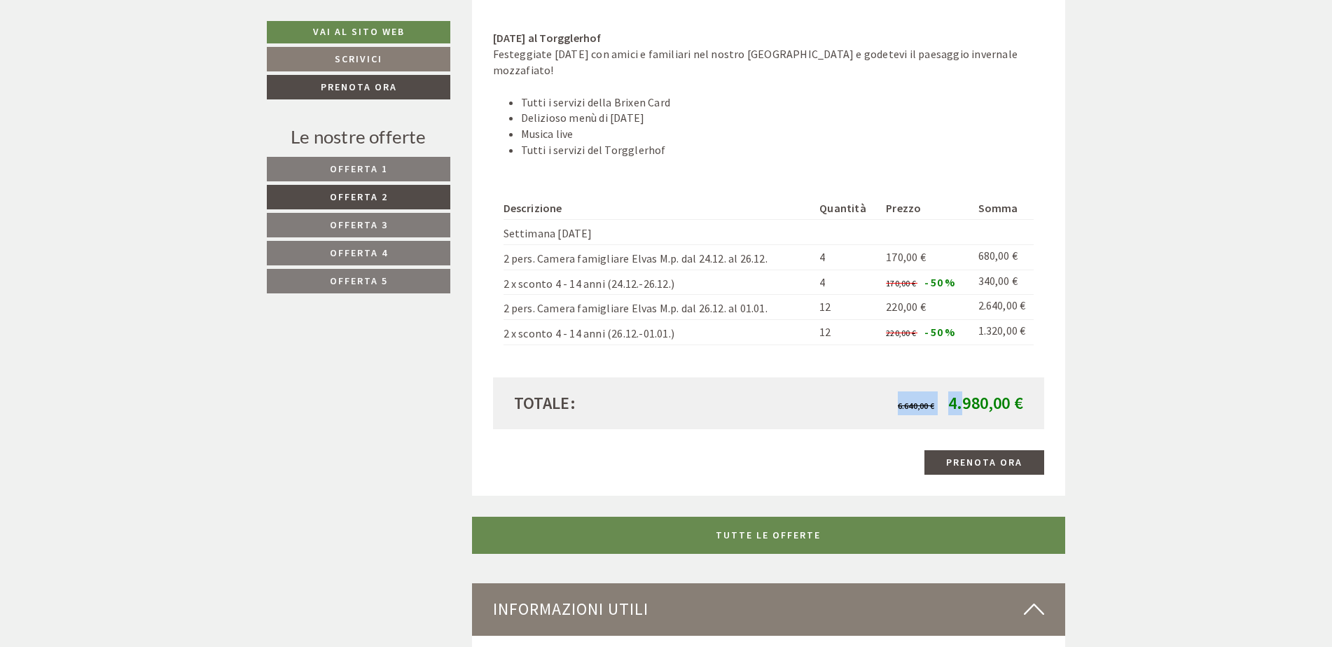
drag, startPoint x: 1032, startPoint y: 492, endPoint x: 977, endPoint y: 401, distance: 106.5
click at [977, 401] on div "Totale: 6.640,00 € 4.980,00 €" at bounding box center [769, 403] width 552 height 52
drag, startPoint x: 977, startPoint y: 401, endPoint x: 1030, endPoint y: 403, distance: 52.6
click at [1016, 401] on span "4.980,00 €" at bounding box center [985, 403] width 75 height 22
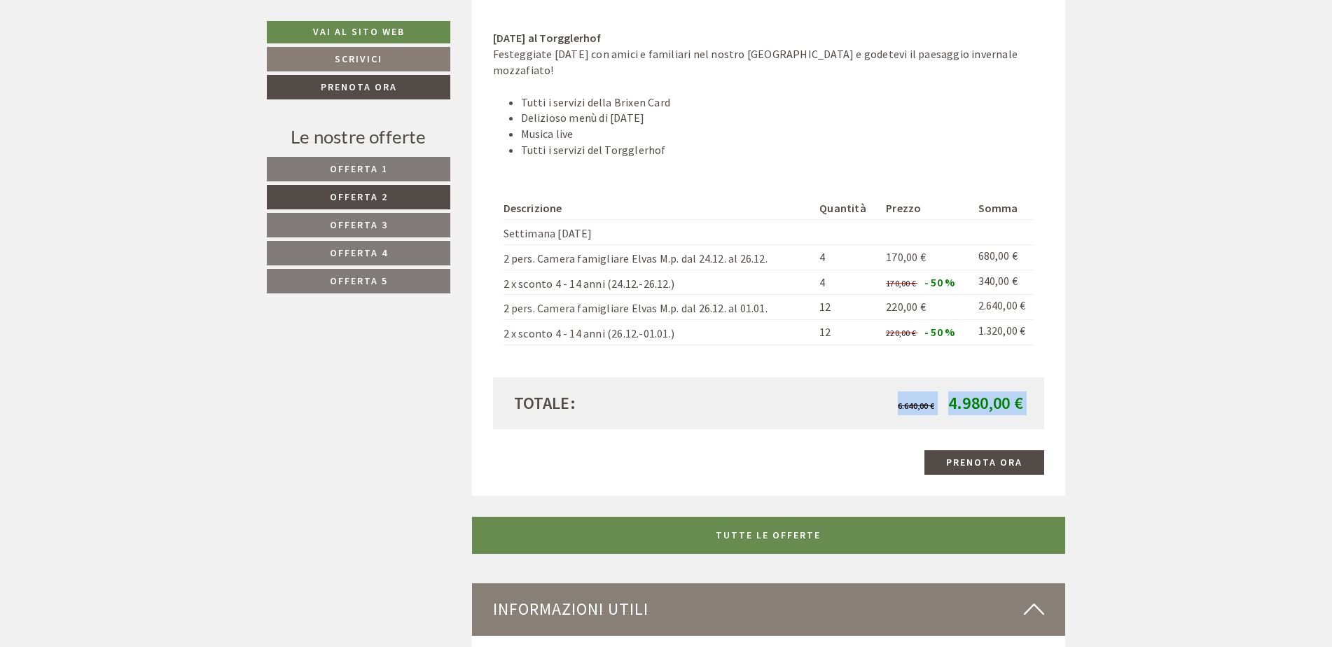
drag, startPoint x: 1039, startPoint y: 420, endPoint x: 1061, endPoint y: 441, distance: 30.2
drag, startPoint x: 1061, startPoint y: 441, endPoint x: 1025, endPoint y: 424, distance: 39.5
click at [1025, 424] on div "Totale: 6.640,00 € 4.980,00 €" at bounding box center [769, 403] width 552 height 52
drag, startPoint x: 1018, startPoint y: 403, endPoint x: 1056, endPoint y: 459, distance: 67.6
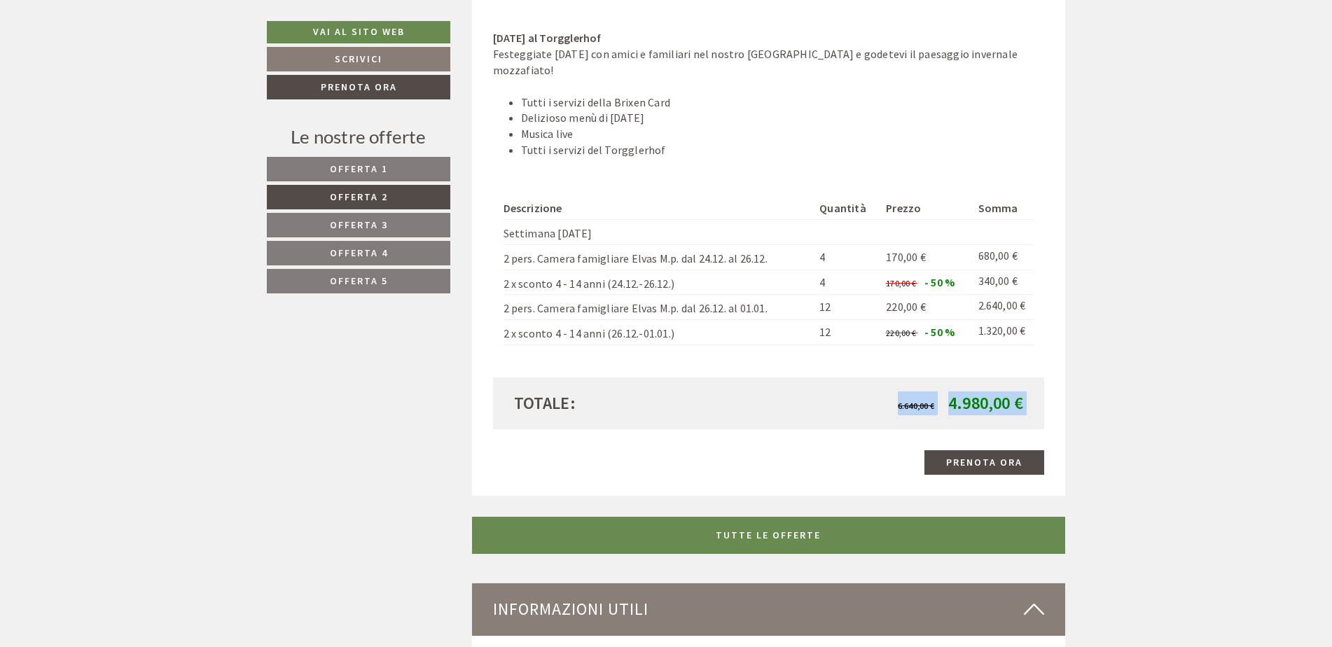
drag, startPoint x: 1056, startPoint y: 459, endPoint x: 1033, endPoint y: 422, distance: 43.7
click at [1033, 422] on div "Totale: 6.640,00 € 4.980,00 €" at bounding box center [769, 403] width 552 height 52
drag, startPoint x: 1020, startPoint y: 417, endPoint x: 1027, endPoint y: 406, distance: 12.6
click at [1027, 406] on div "Totale: 6.640,00 € 4.980,00 €" at bounding box center [769, 403] width 552 height 52
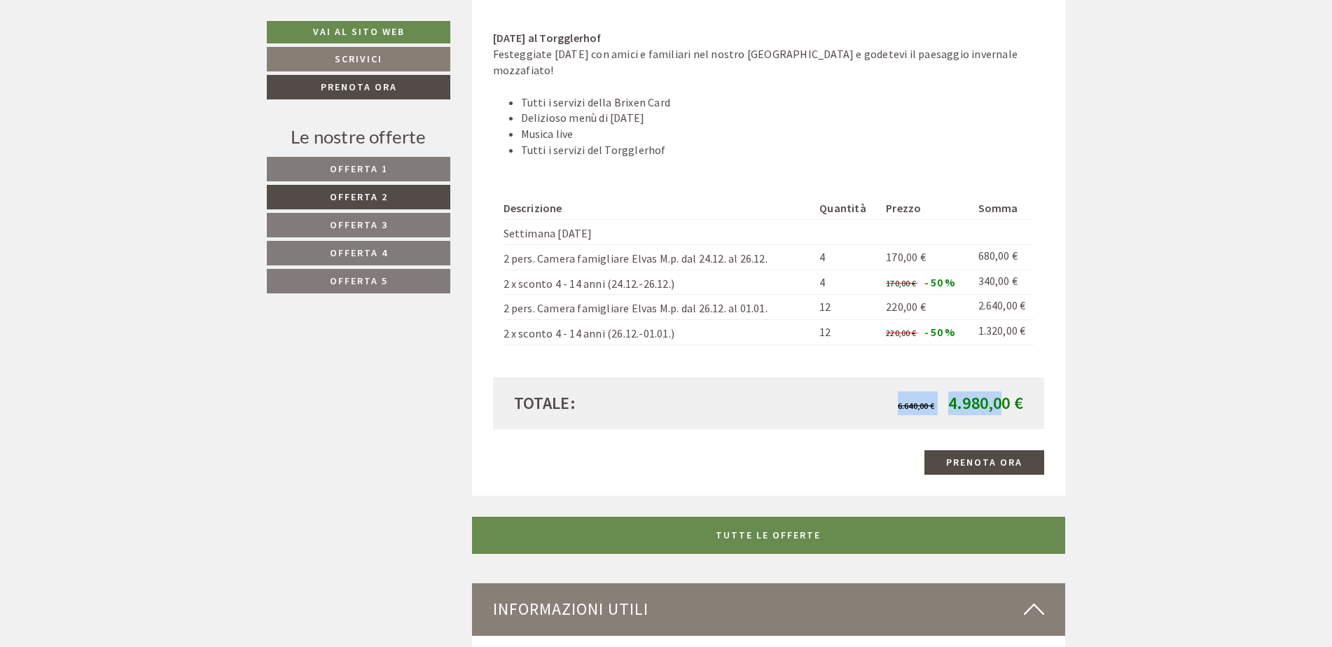
drag, startPoint x: 1027, startPoint y: 406, endPoint x: 999, endPoint y: 403, distance: 28.2
click at [1001, 403] on div "6.640,00 € 4.980,00 €" at bounding box center [900, 403] width 265 height 24
drag, startPoint x: 999, startPoint y: 403, endPoint x: 992, endPoint y: 415, distance: 13.8
click at [991, 416] on div "Totale: 6.640,00 € 4.980,00 €" at bounding box center [769, 403] width 552 height 52
click at [1025, 412] on div "6.640,00 € 4.980,00 €" at bounding box center [900, 403] width 265 height 24
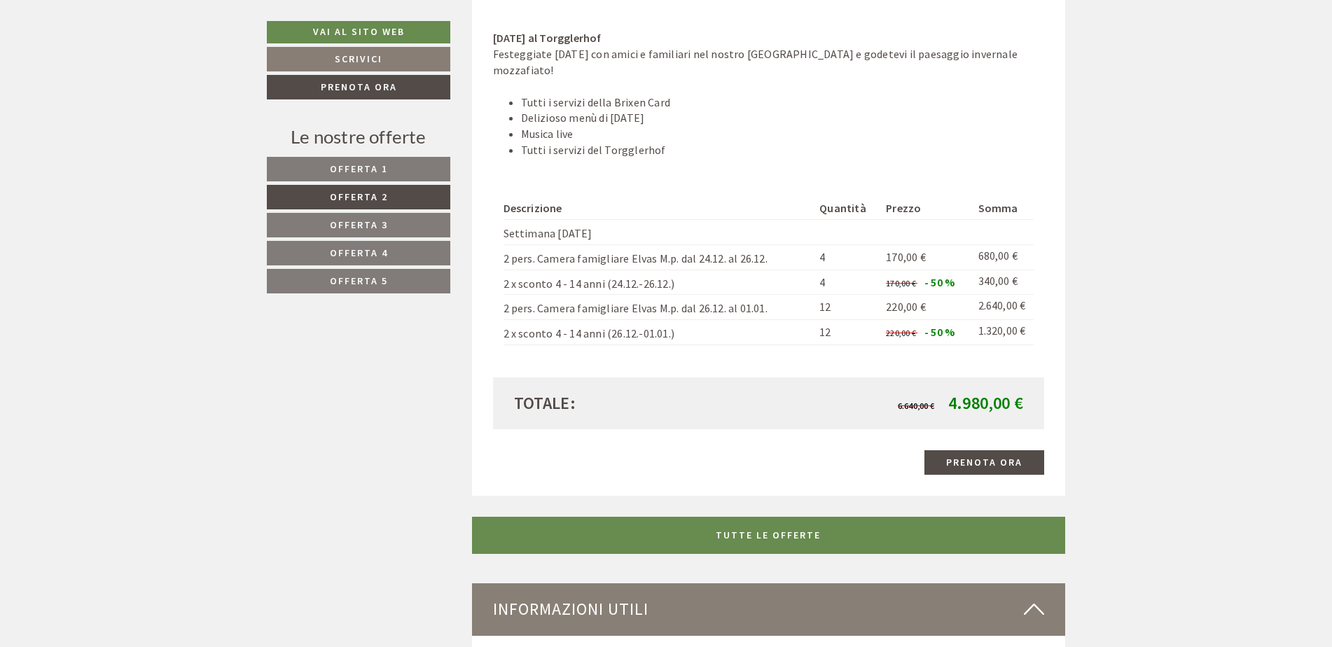
click at [1025, 412] on div "6.640,00 € 4.980,00 €" at bounding box center [900, 403] width 265 height 24
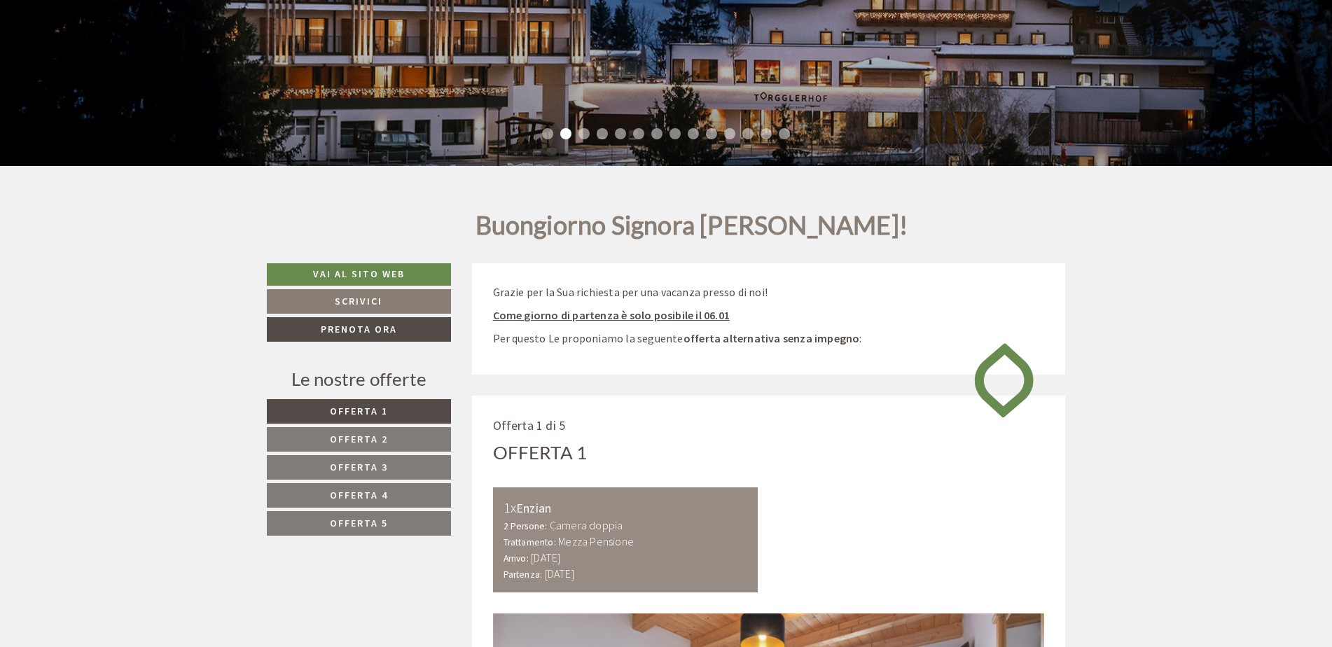
scroll to position [420, 0]
